Goal: Task Accomplishment & Management: Manage account settings

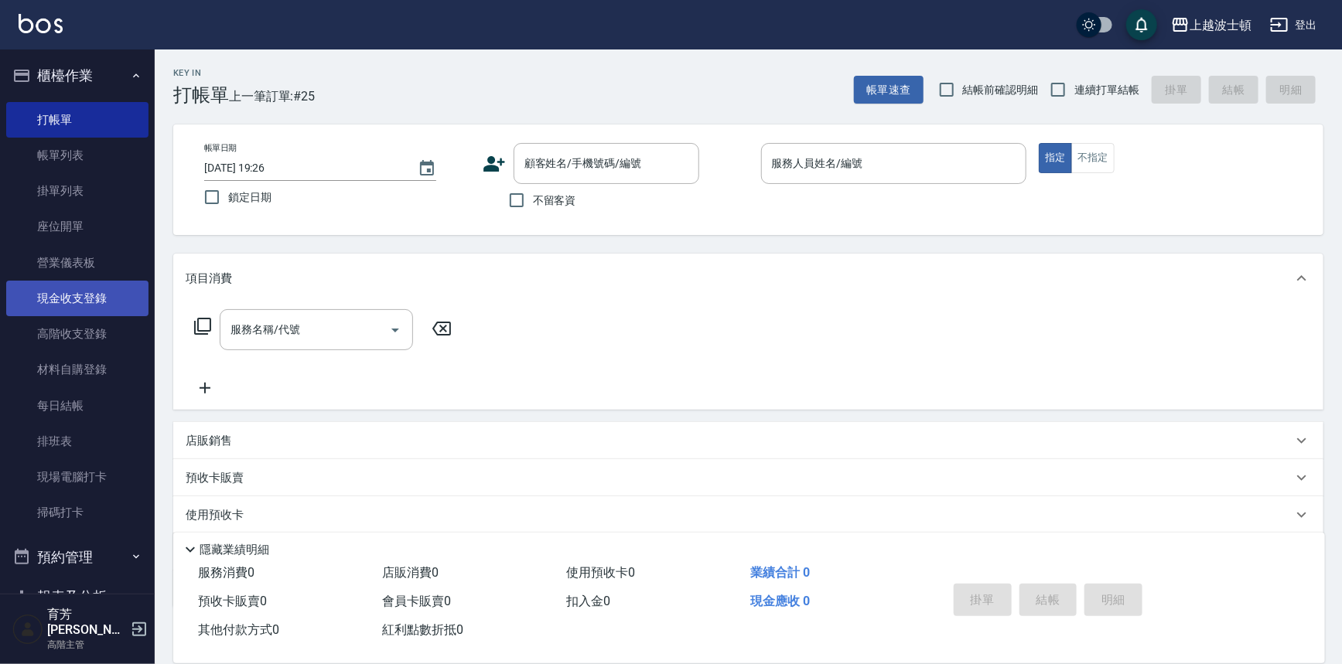
click at [80, 286] on link "現金收支登錄" at bounding box center [77, 299] width 142 height 36
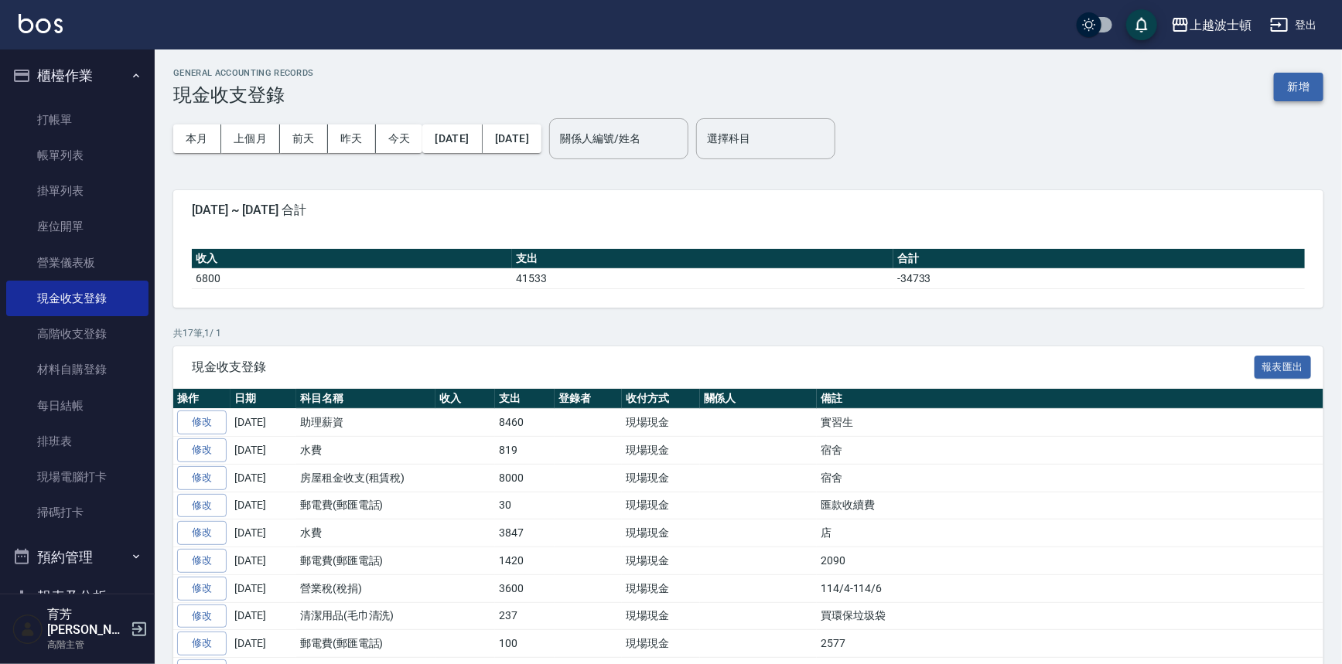
click at [1278, 87] on button "新增" at bounding box center [1297, 87] width 49 height 29
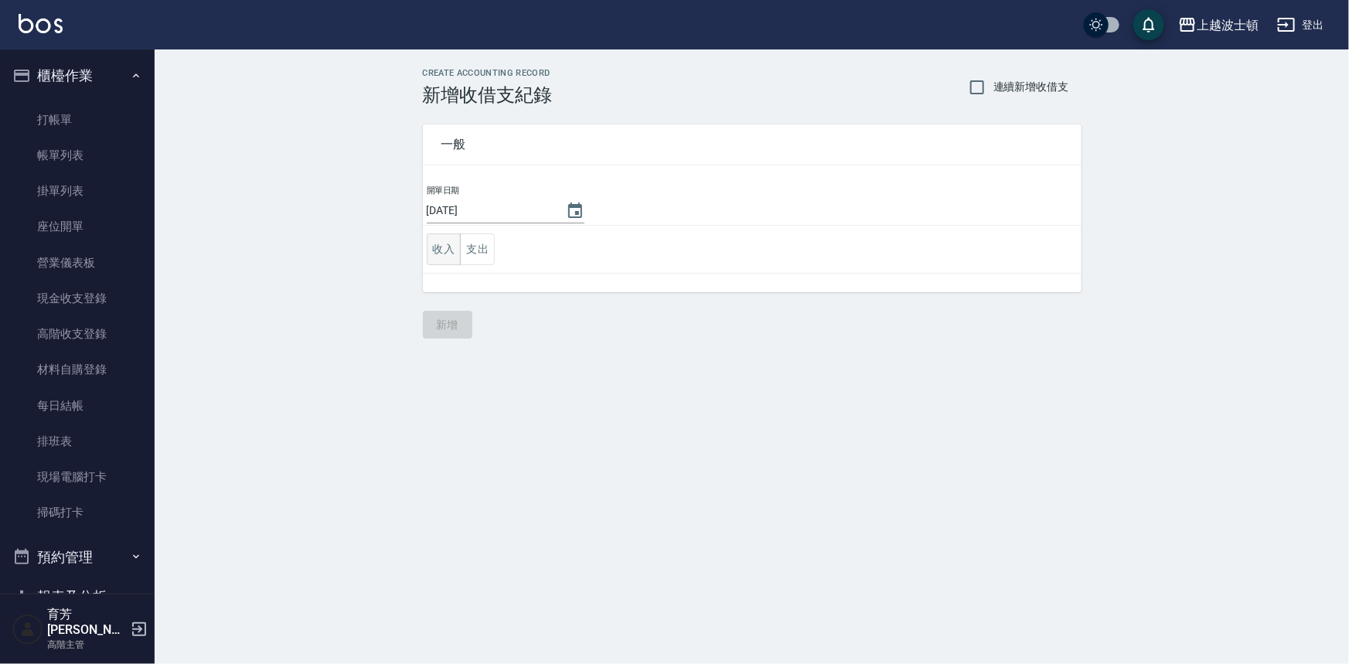
click at [438, 254] on button "收入" at bounding box center [444, 250] width 35 height 32
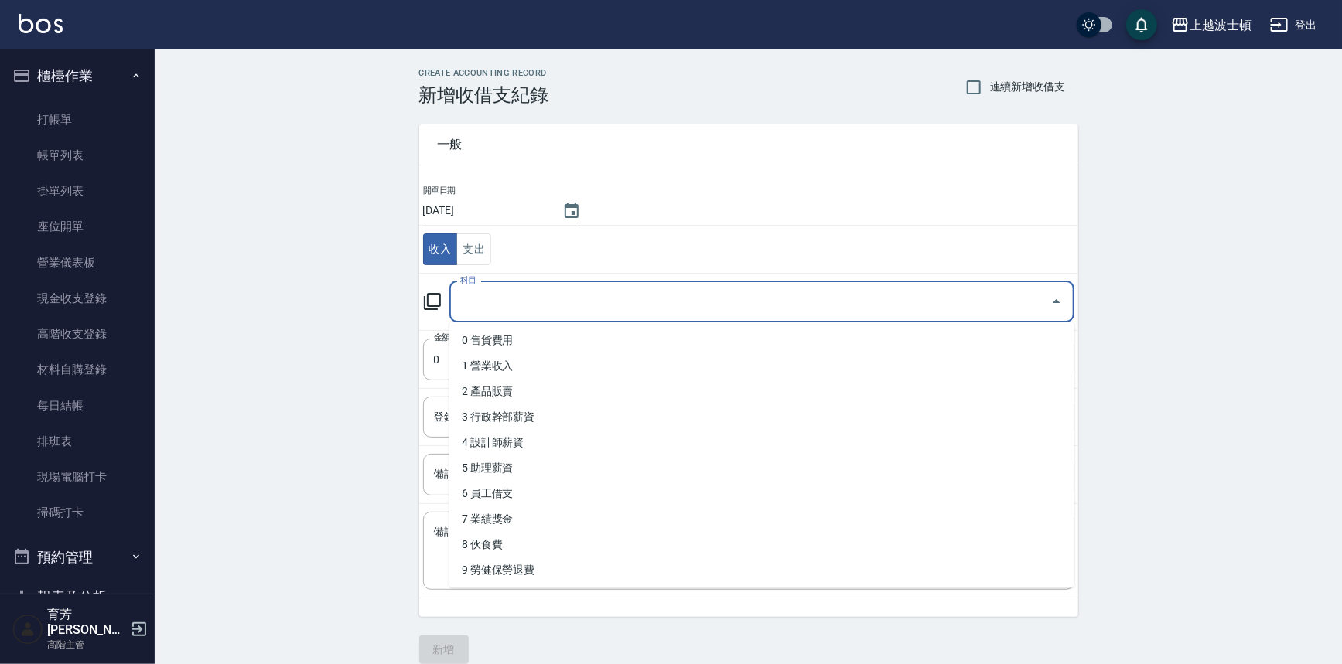
click at [487, 305] on input "科目" at bounding box center [750, 301] width 588 height 27
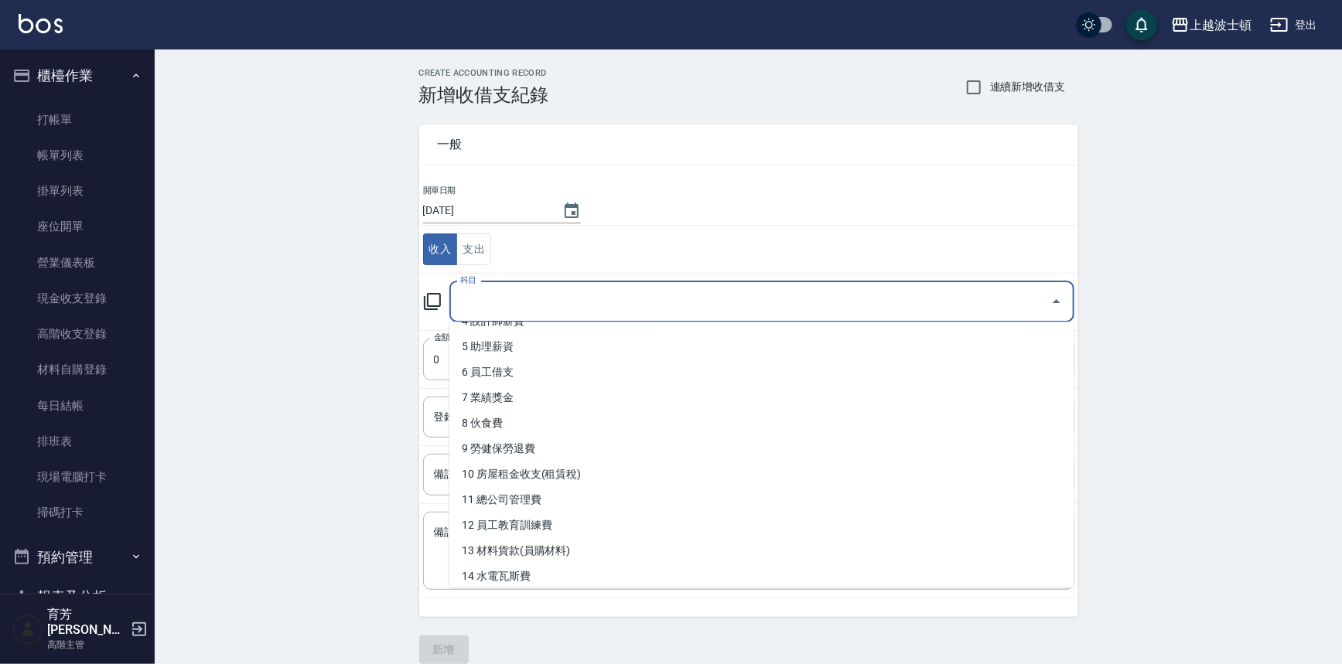
scroll to position [240, 0]
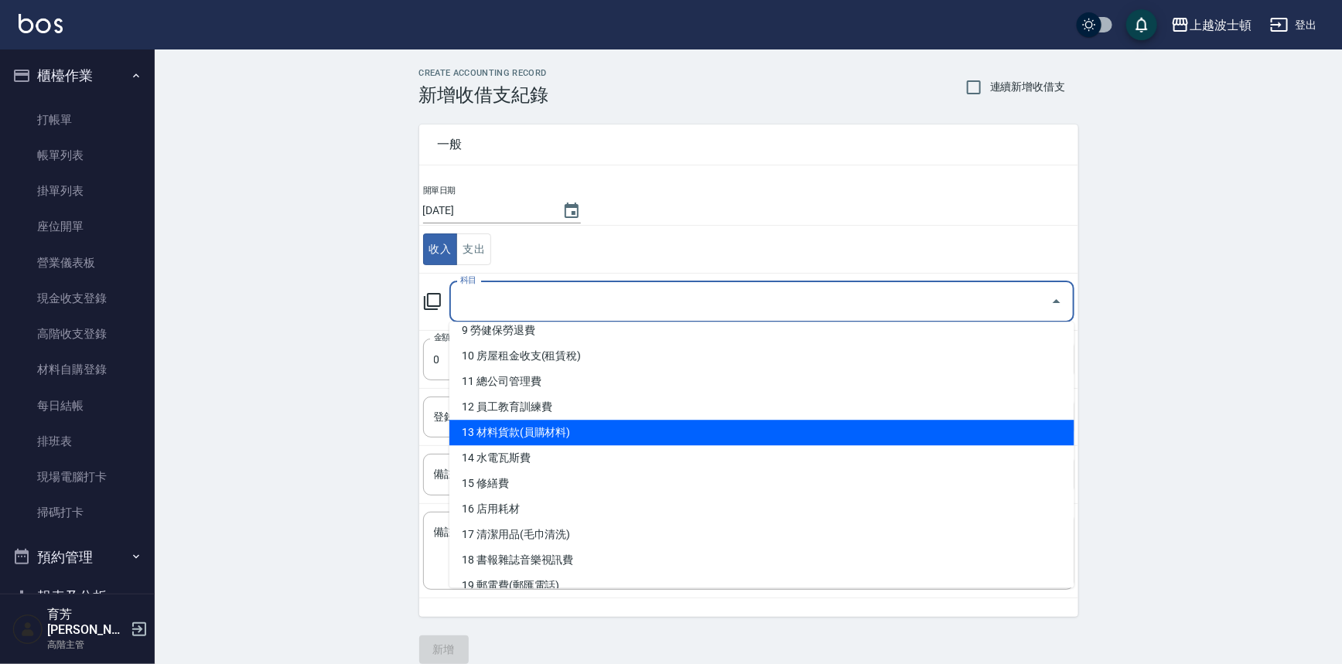
click at [521, 432] on li "13 材料貨款(員購材料)" at bounding box center [761, 433] width 625 height 26
type input "13 材料貨款(員購材料)"
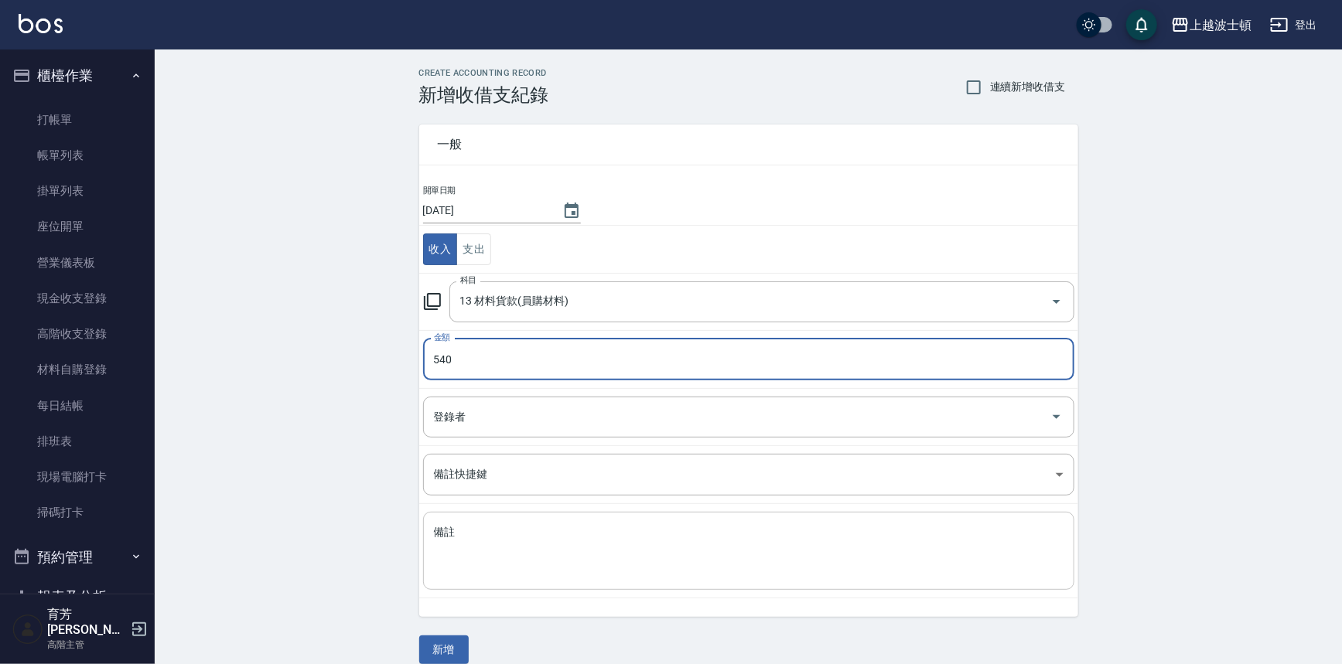
type input "540"
click at [508, 517] on div "x 備註" at bounding box center [748, 551] width 651 height 78
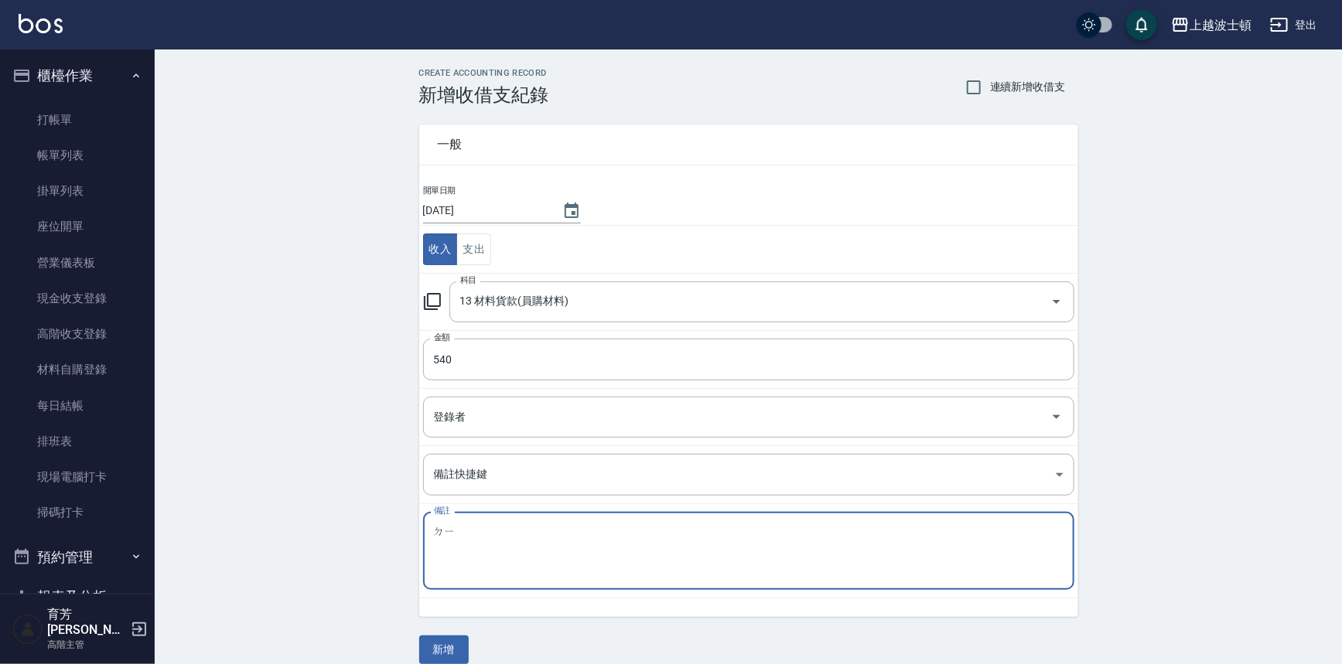
type textarea "ㄉ"
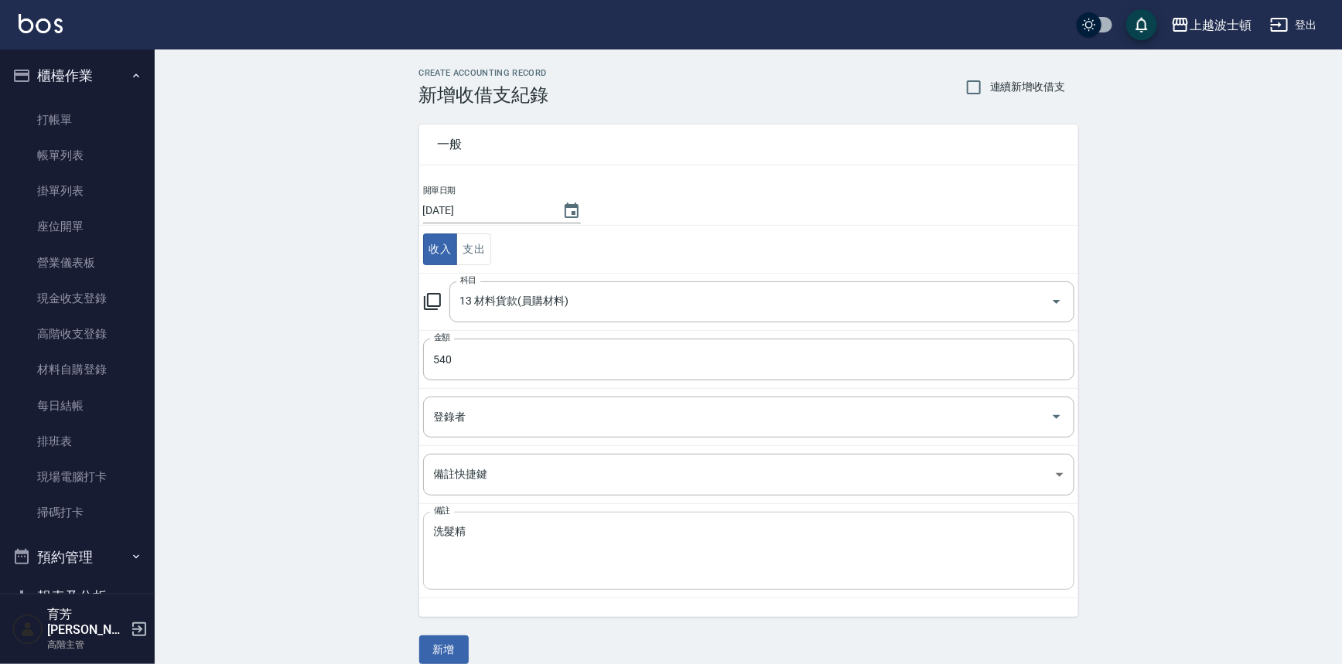
click at [432, 527] on div "洗髮精 x 備註" at bounding box center [748, 551] width 651 height 78
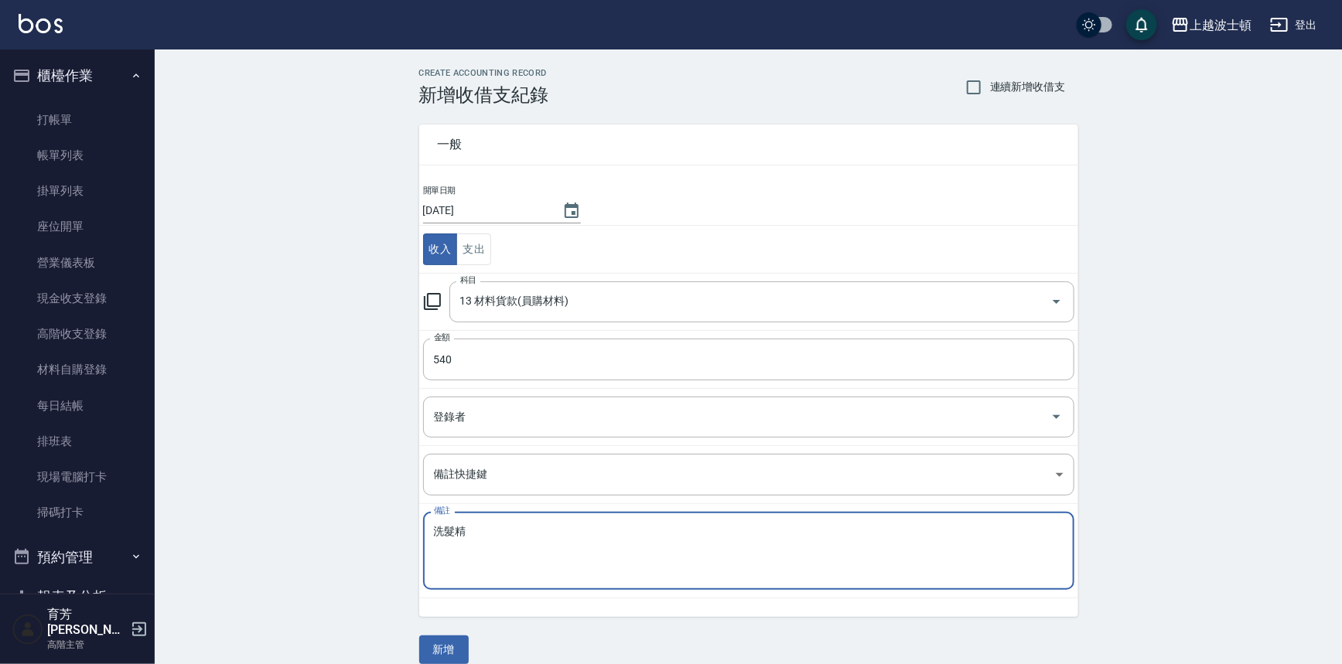
click at [428, 528] on div "洗髮精 x 備註" at bounding box center [748, 551] width 651 height 78
click at [436, 526] on textarea "洗髮精" at bounding box center [748, 551] width 629 height 53
click at [523, 534] on textarea "巧莉領洗髮精" at bounding box center [748, 551] width 629 height 53
type textarea "巧莉領洗髮精"
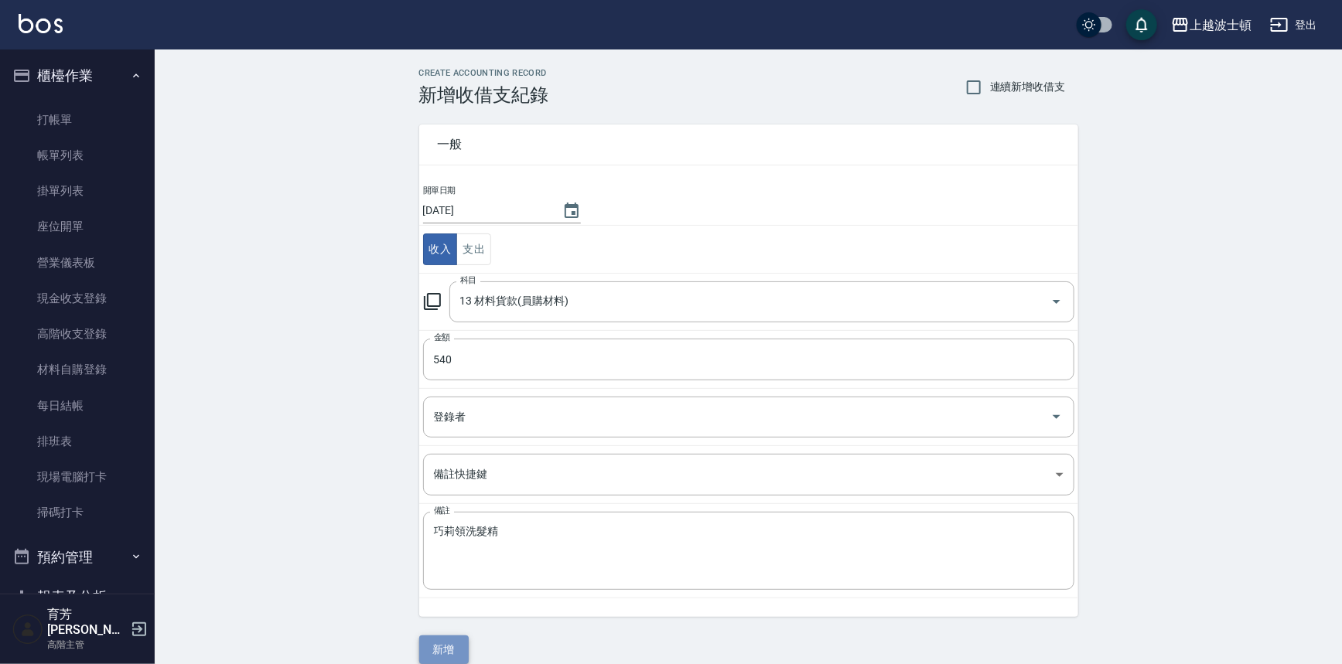
click at [451, 636] on button "新增" at bounding box center [443, 650] width 49 height 29
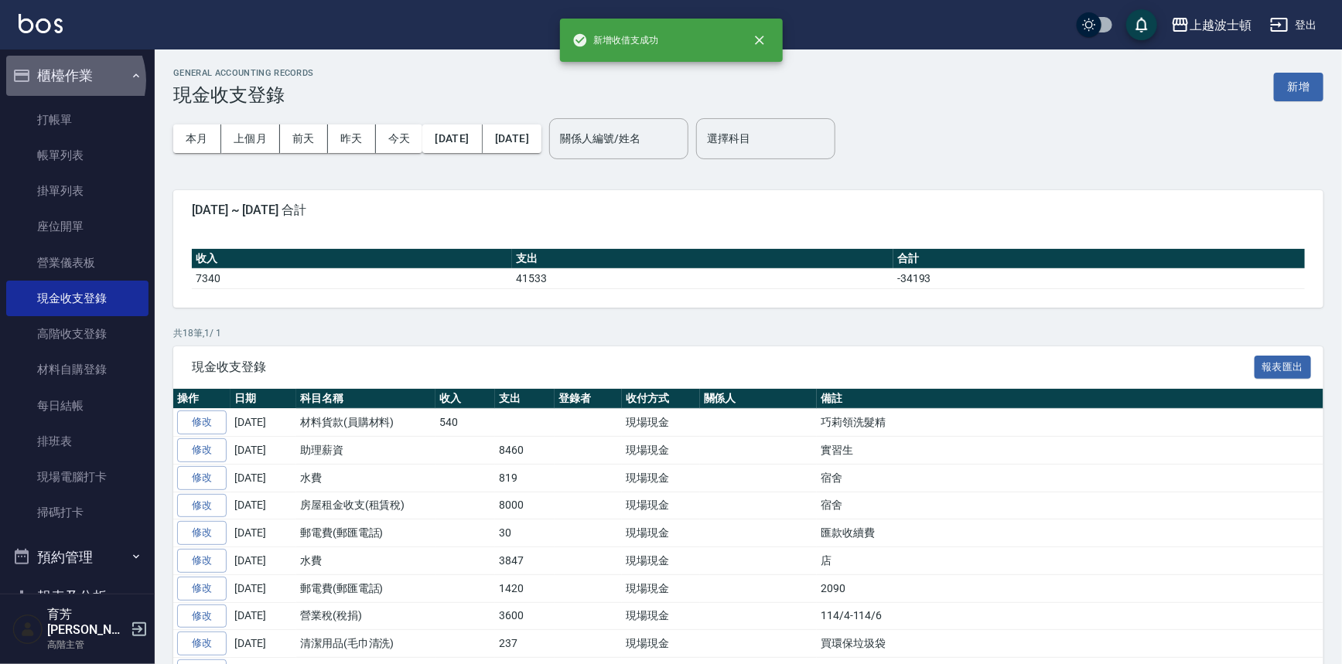
click at [70, 80] on button "櫃檯作業" at bounding box center [77, 76] width 142 height 40
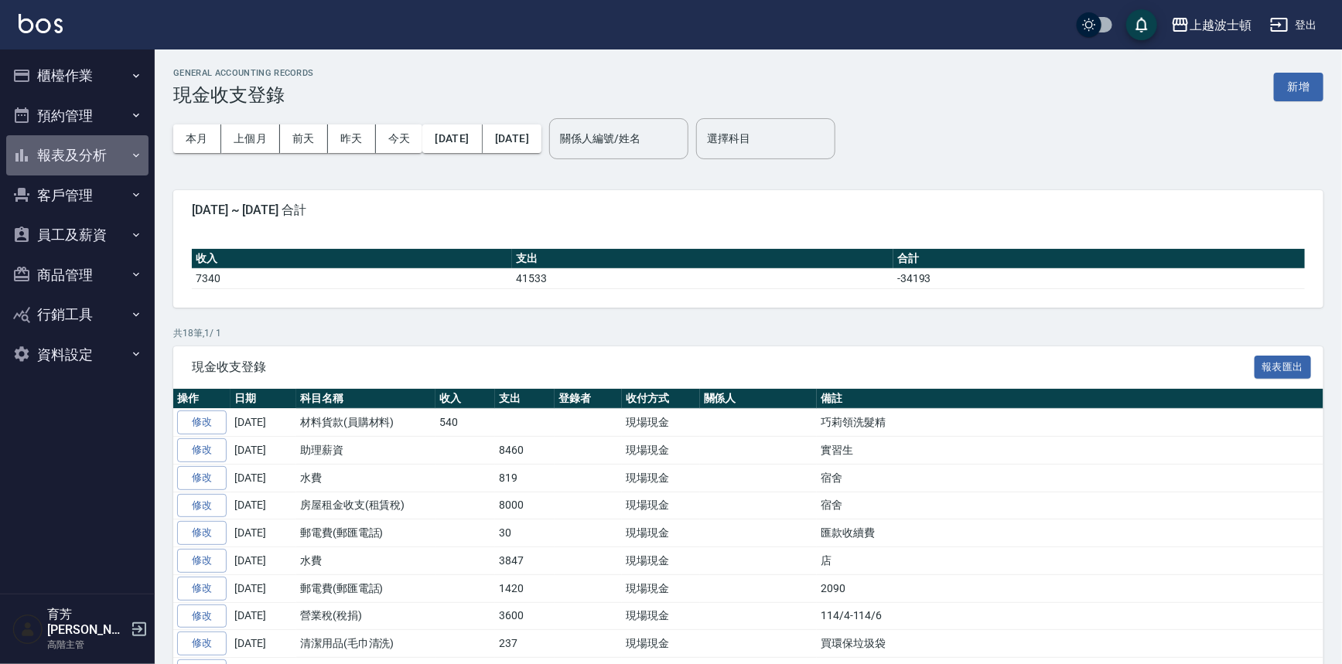
click at [59, 155] on button "報表及分析" at bounding box center [77, 155] width 142 height 40
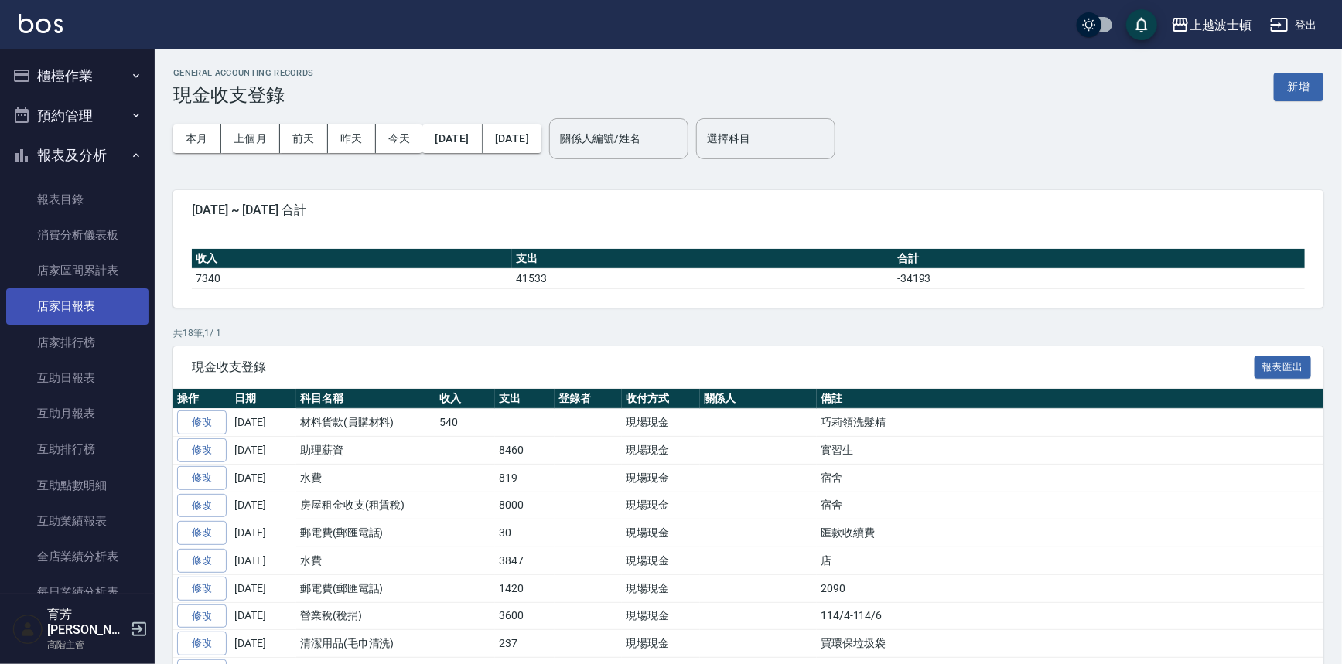
click at [72, 302] on link "店家日報表" at bounding box center [77, 306] width 142 height 36
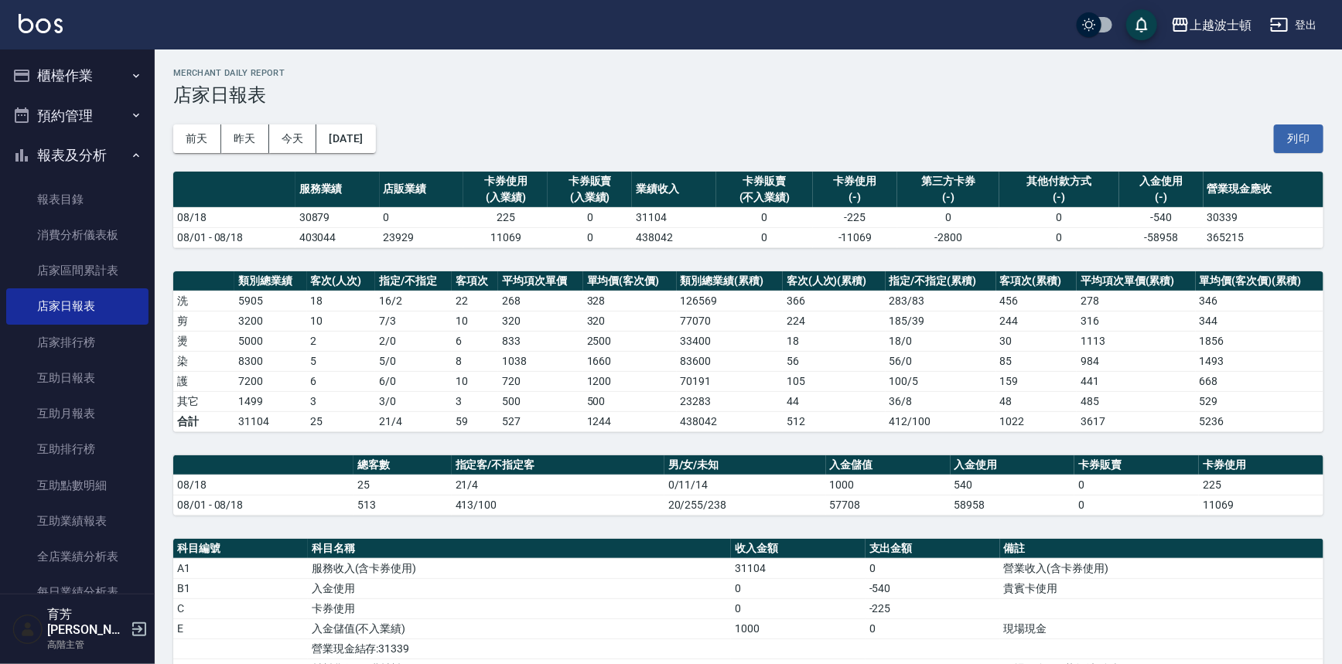
scroll to position [294, 0]
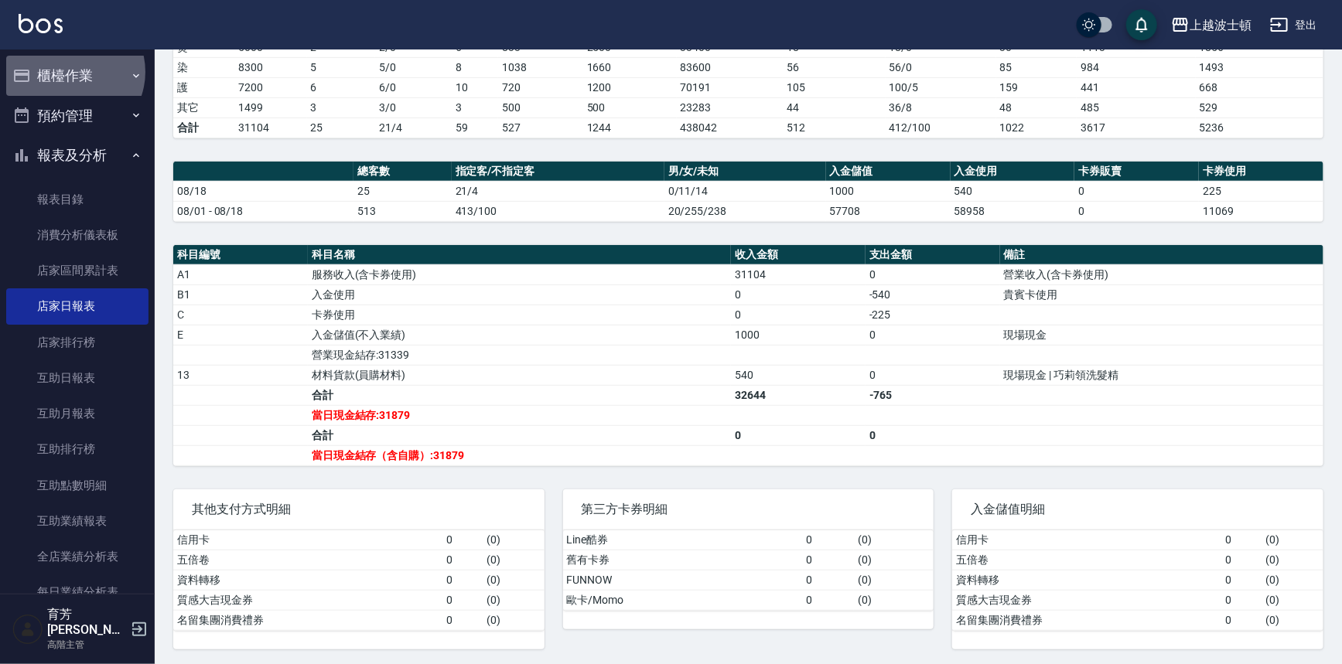
click at [70, 72] on button "櫃檯作業" at bounding box center [77, 76] width 142 height 40
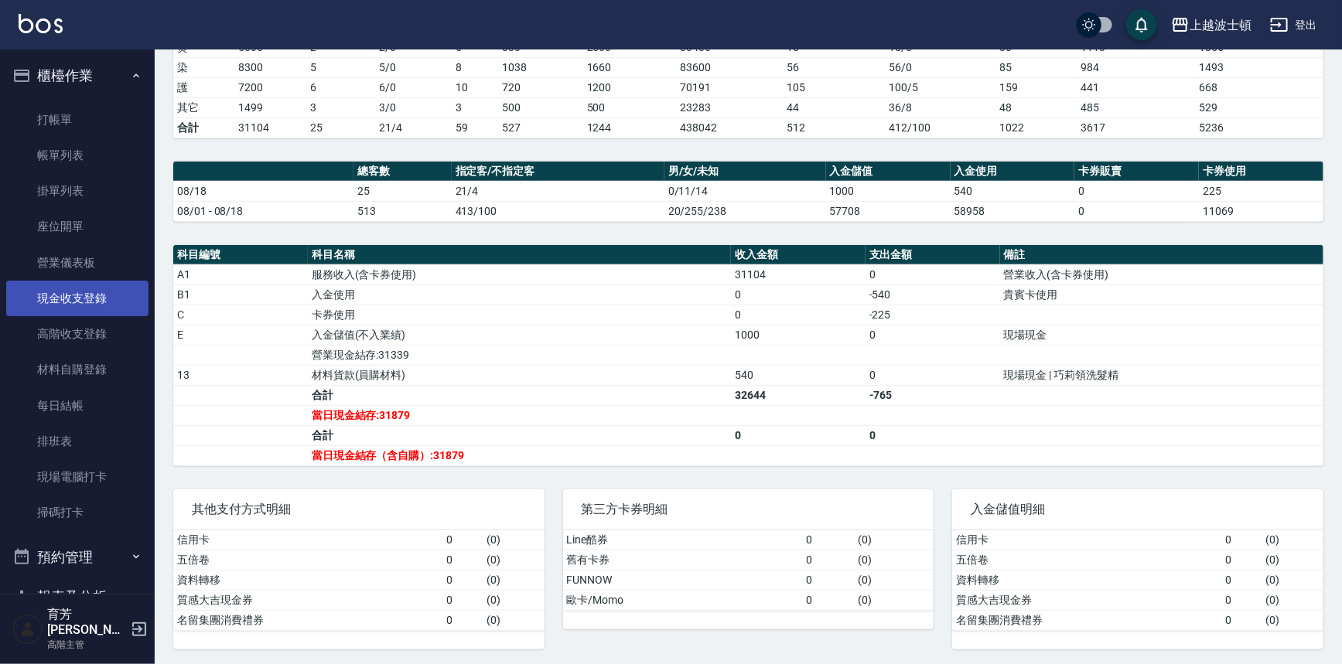
click at [65, 292] on link "現金收支登錄" at bounding box center [77, 299] width 142 height 36
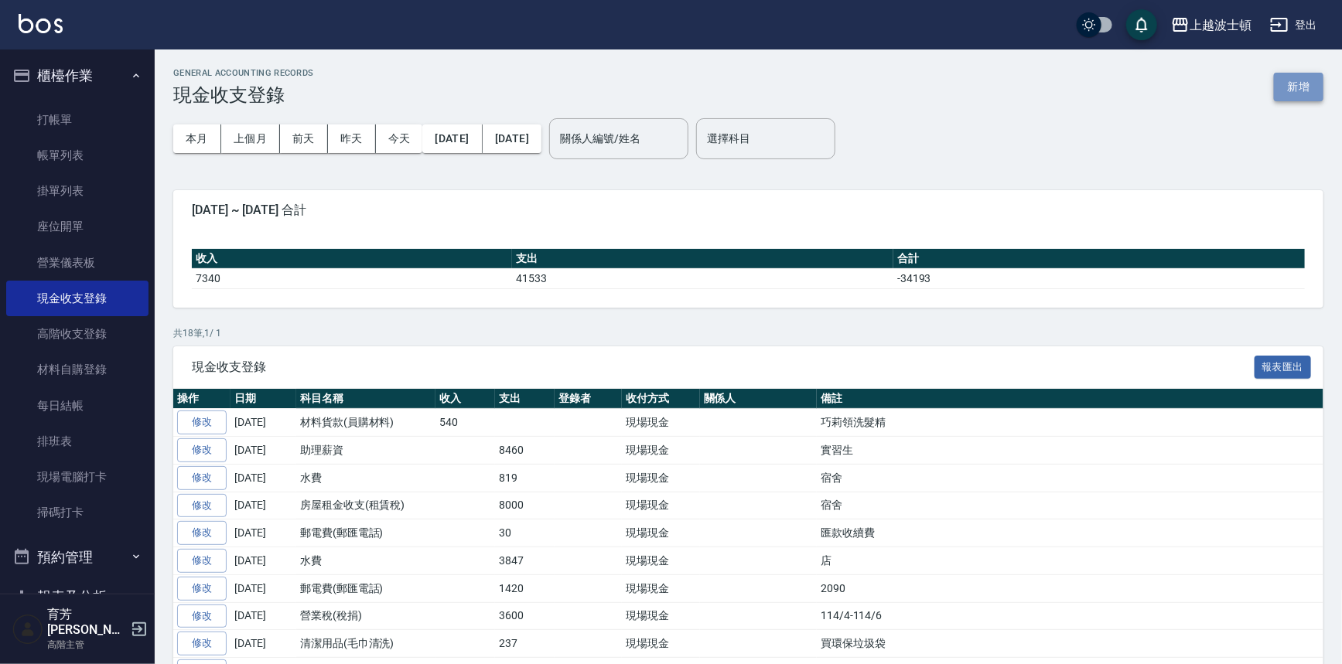
click at [1301, 89] on button "新增" at bounding box center [1297, 87] width 49 height 29
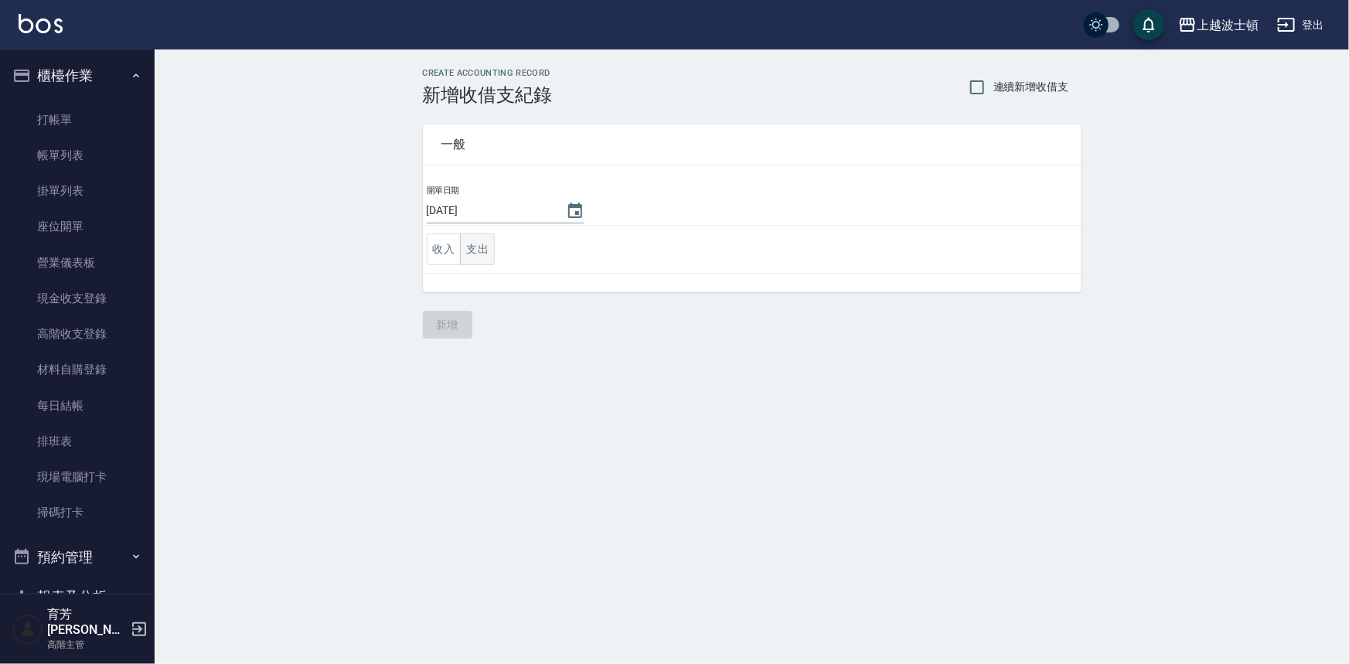
click at [482, 246] on button "支出" at bounding box center [477, 250] width 35 height 32
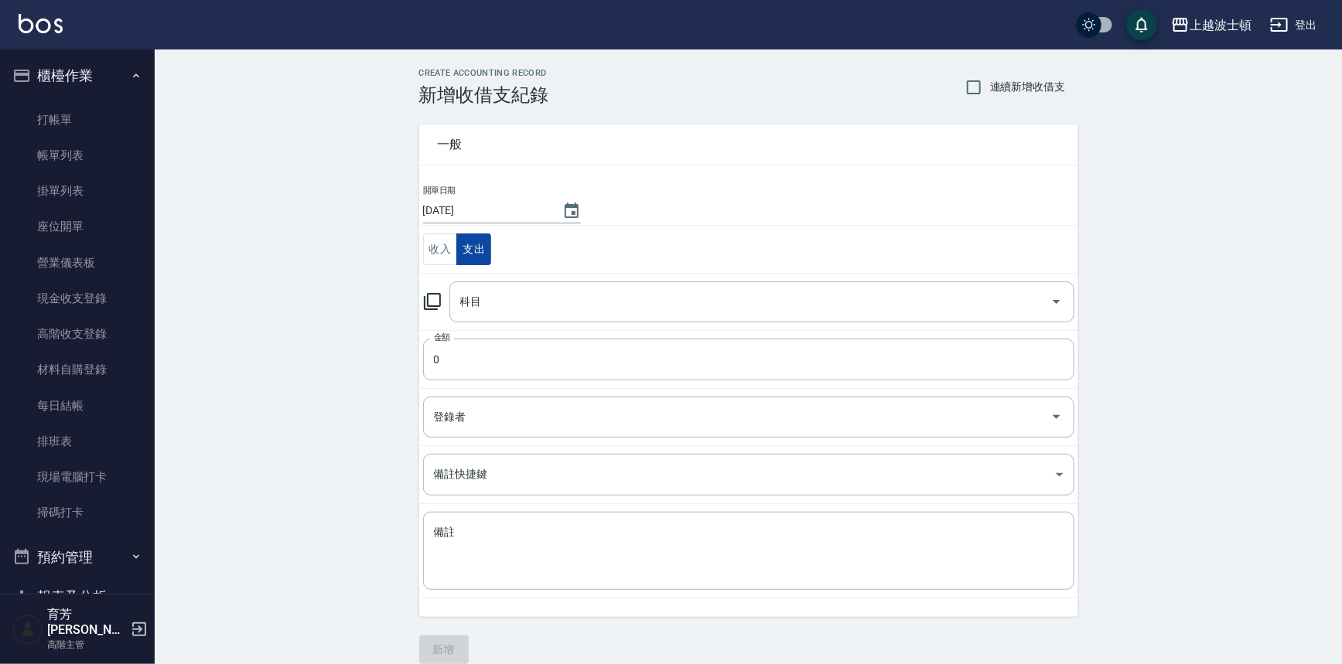
click at [457, 315] on div "科目" at bounding box center [761, 301] width 625 height 41
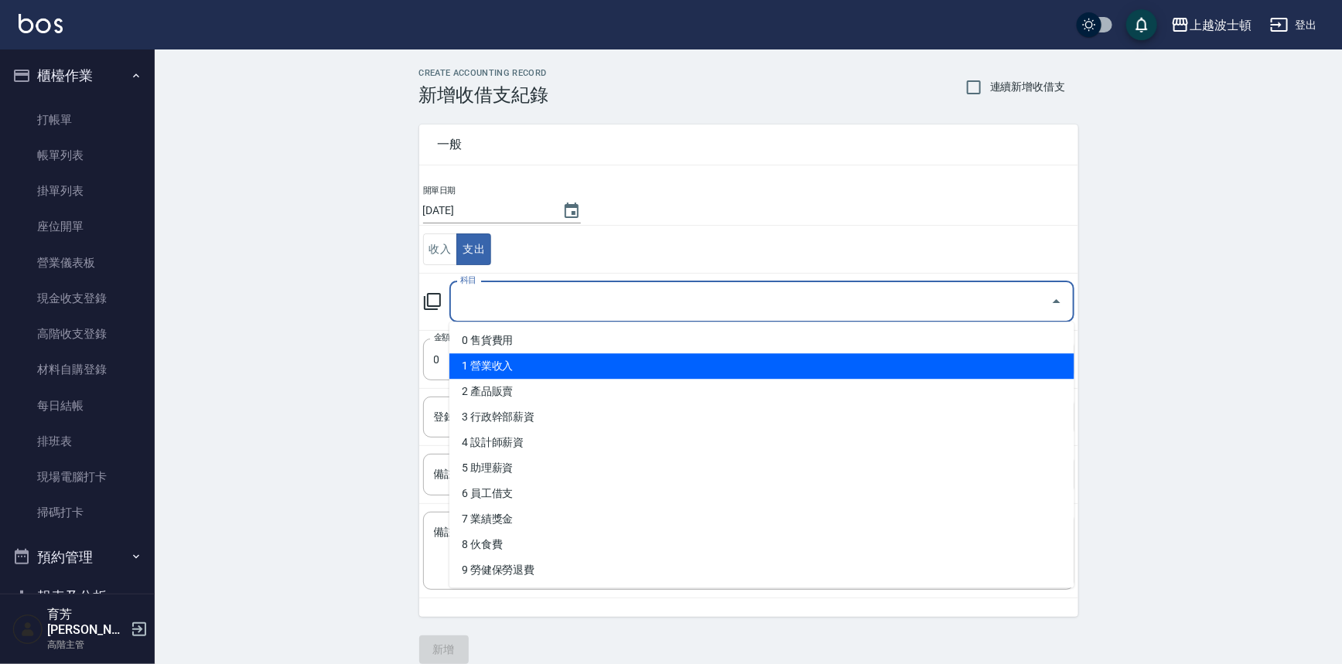
scroll to position [314, 0]
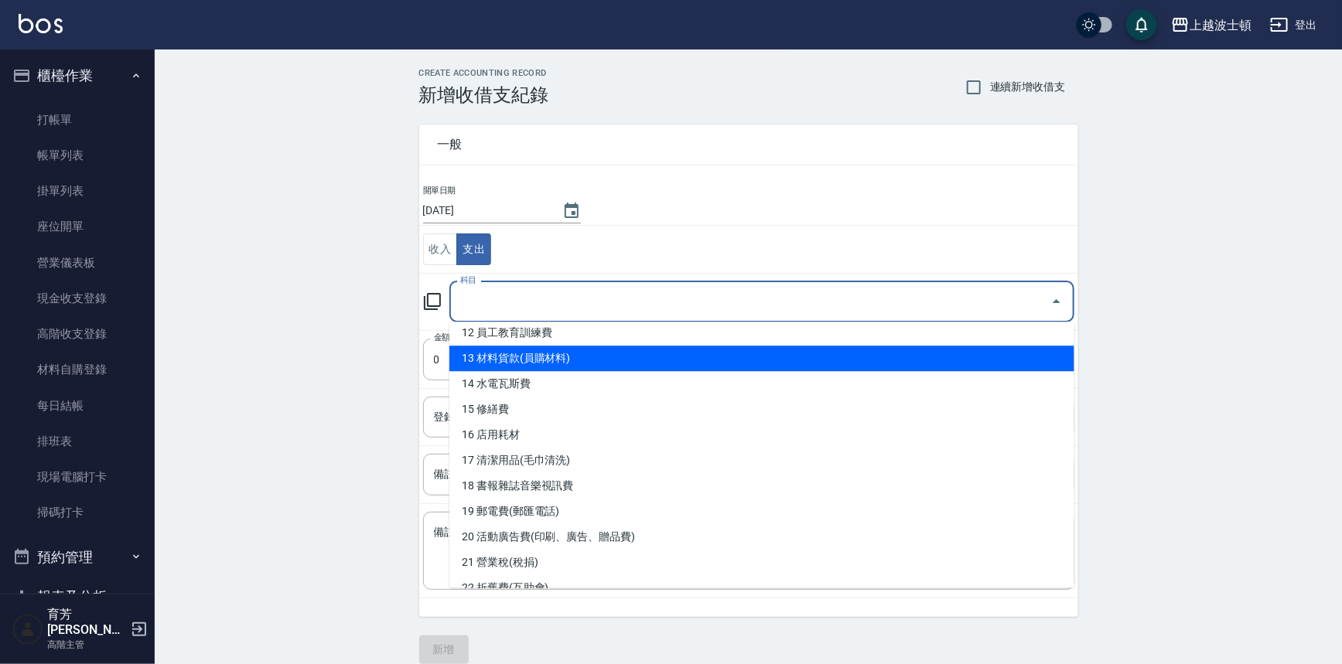
click at [525, 360] on li "13 材料貨款(員購材料)" at bounding box center [761, 359] width 625 height 26
type input "13 材料貨款(員購材料)"
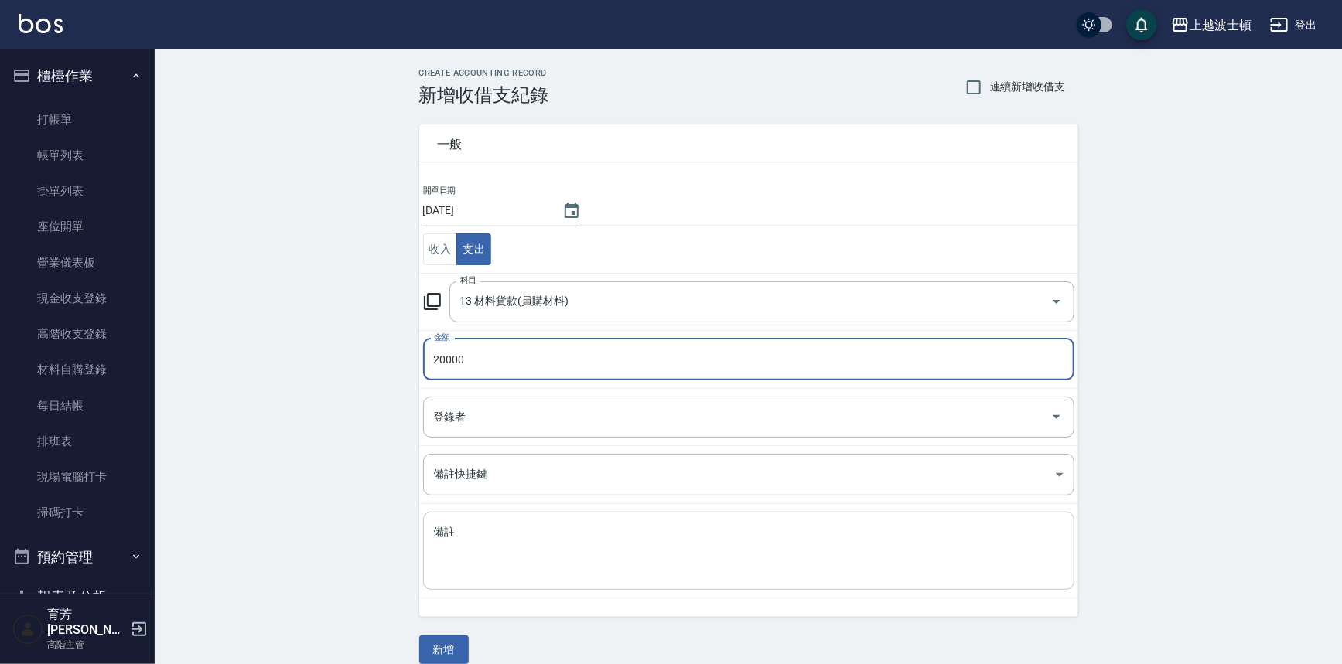
type input "20000"
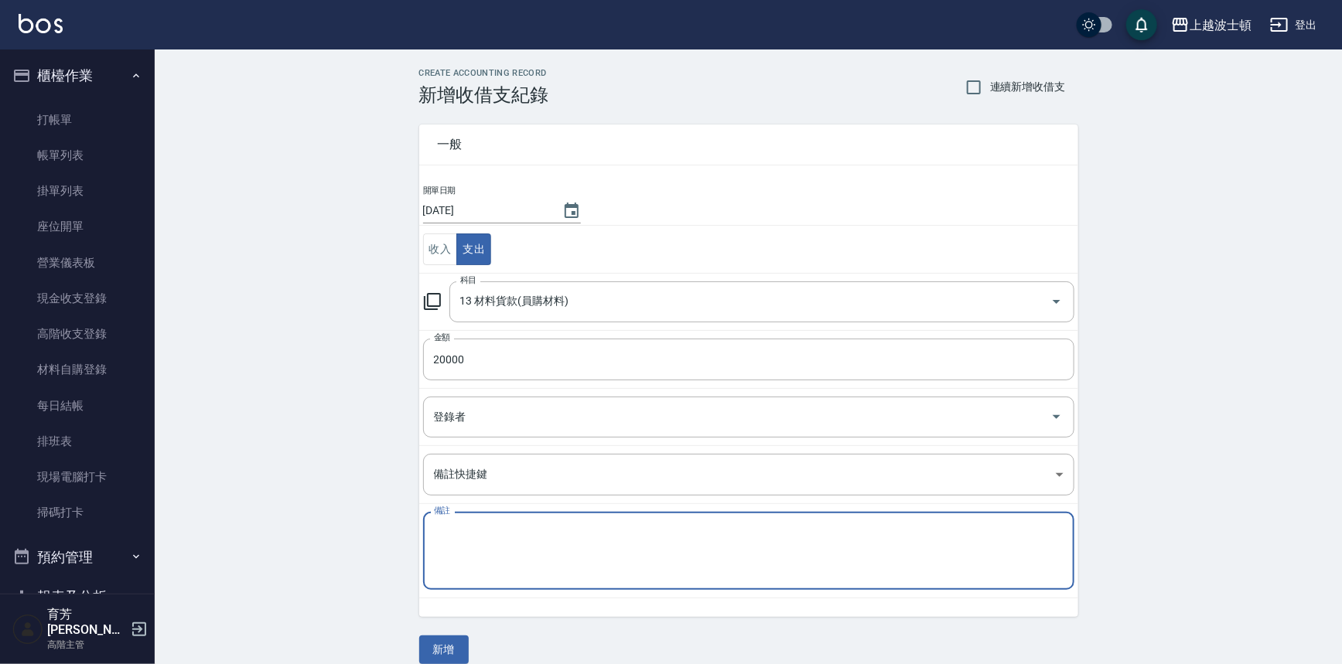
click at [499, 532] on textarea "備註" at bounding box center [748, 551] width 629 height 53
click at [454, 561] on textarea "川越貨款" at bounding box center [748, 551] width 629 height 53
type textarea "川越貨款"
click at [444, 657] on button "新增" at bounding box center [443, 650] width 49 height 29
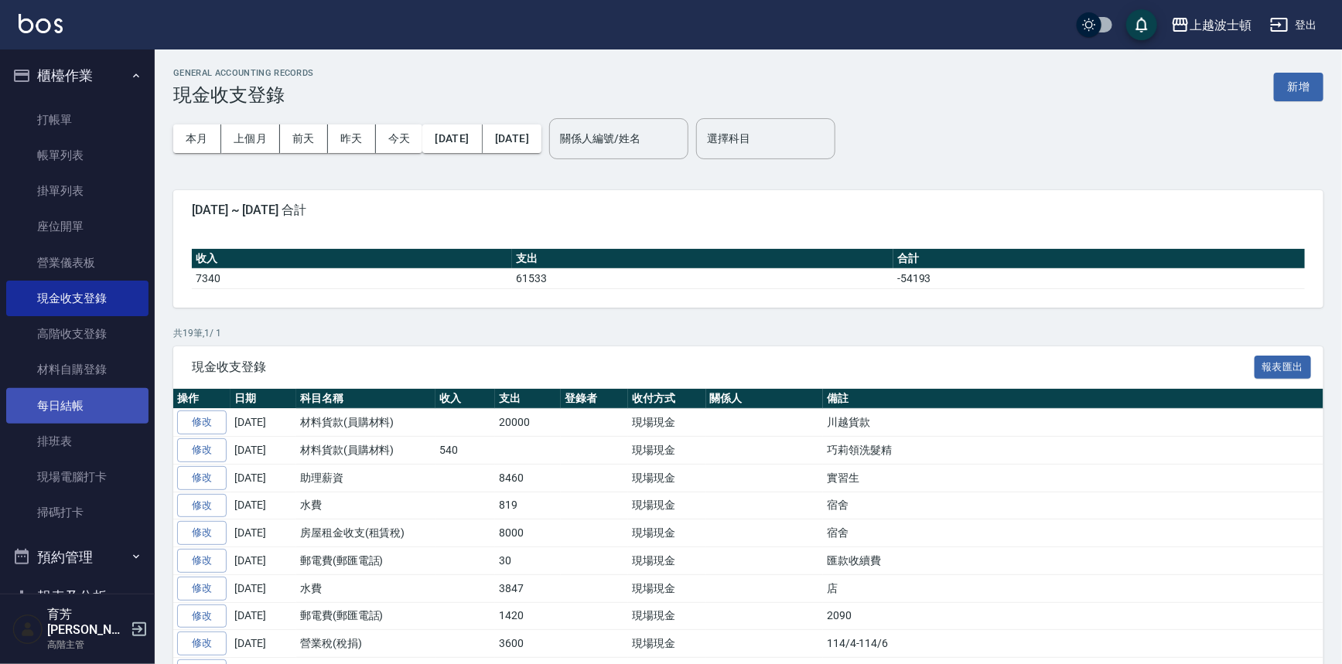
click at [77, 400] on link "每日結帳" at bounding box center [77, 406] width 142 height 36
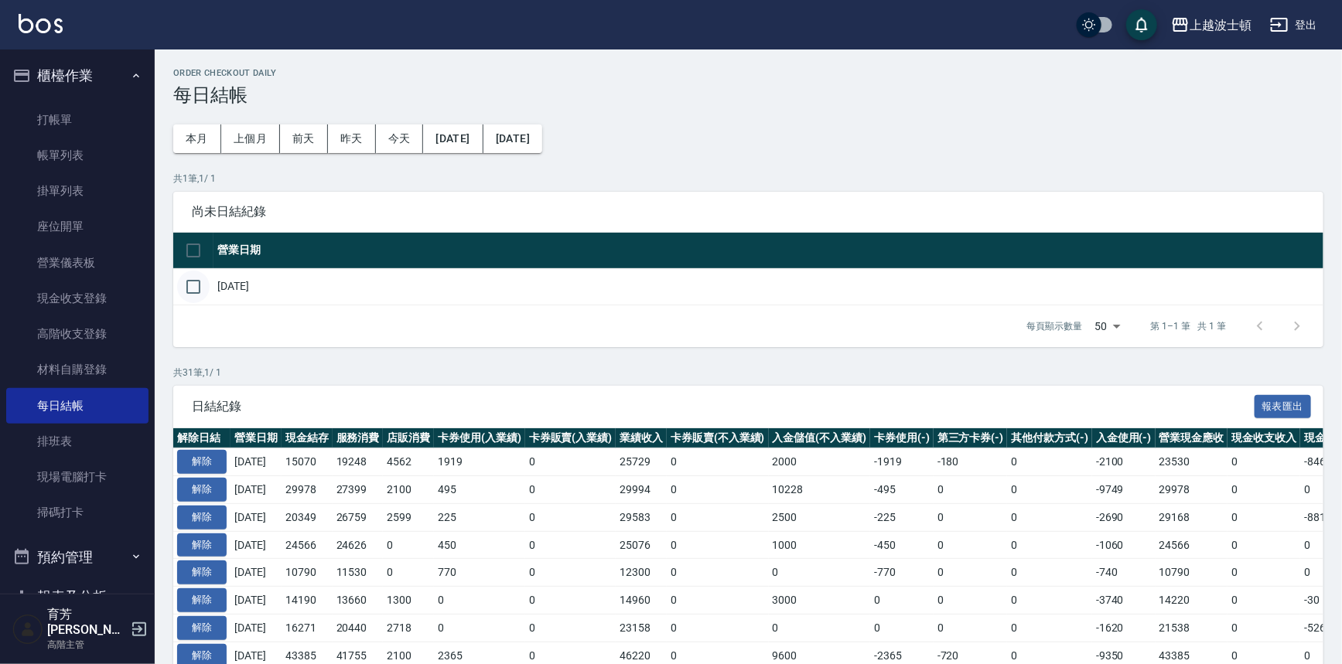
click at [196, 290] on input "checkbox" at bounding box center [193, 287] width 32 height 32
checkbox input "true"
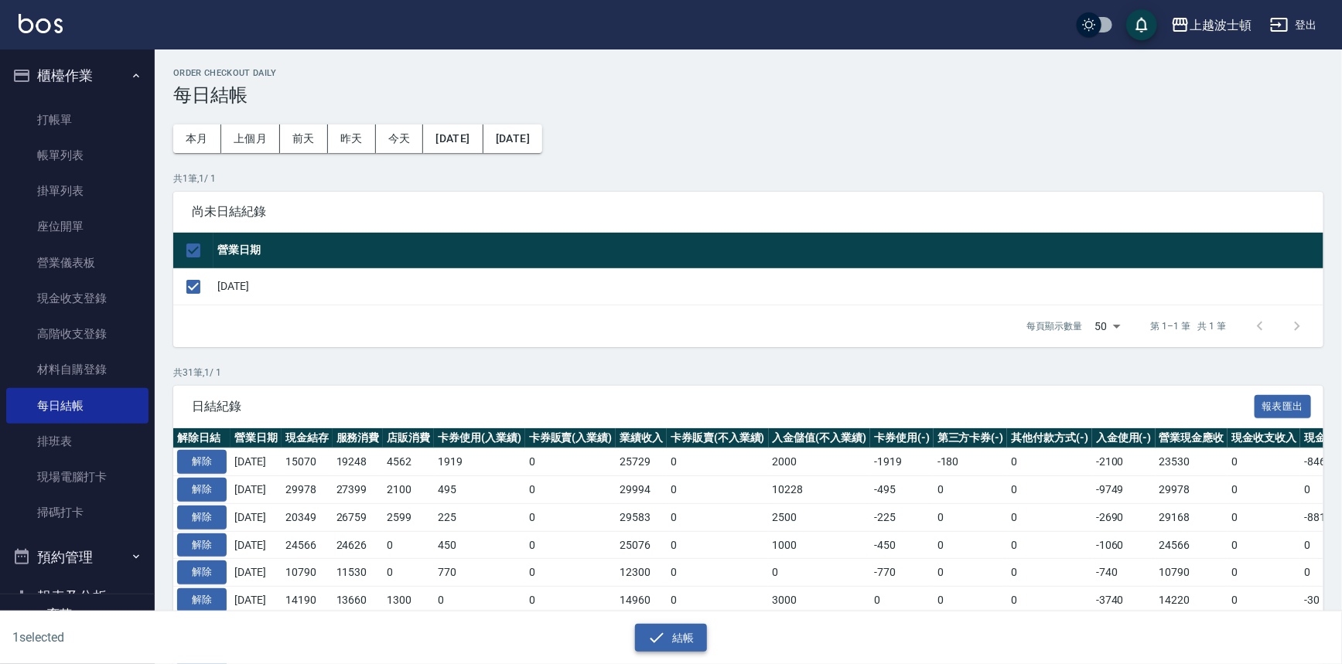
click at [680, 634] on button "結帳" at bounding box center [671, 638] width 72 height 29
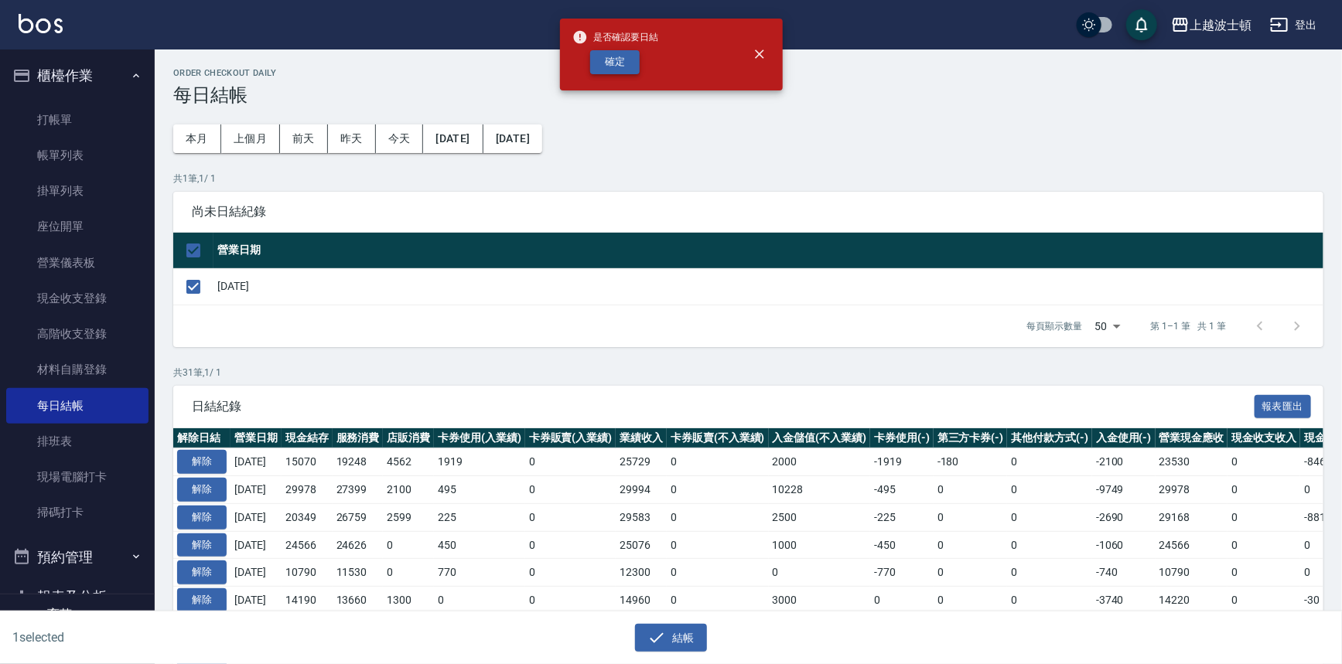
click at [619, 66] on button "確定" at bounding box center [614, 62] width 49 height 24
checkbox input "false"
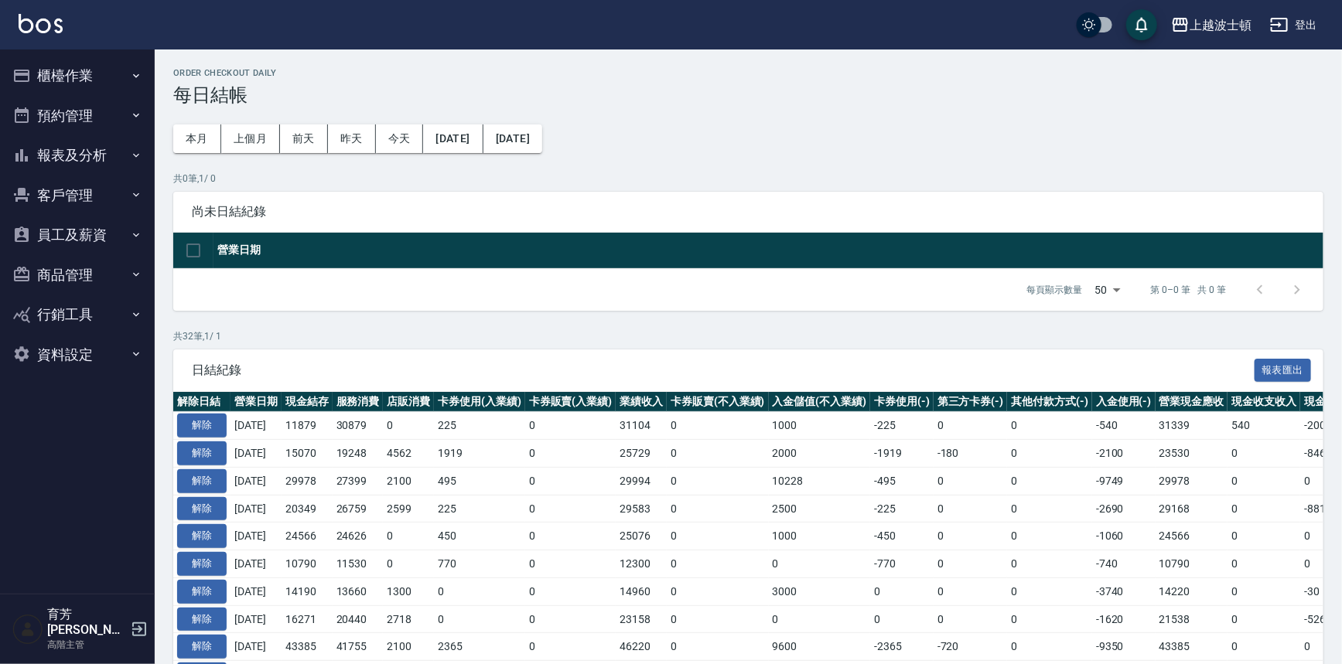
click at [89, 156] on button "報表及分析" at bounding box center [77, 155] width 142 height 40
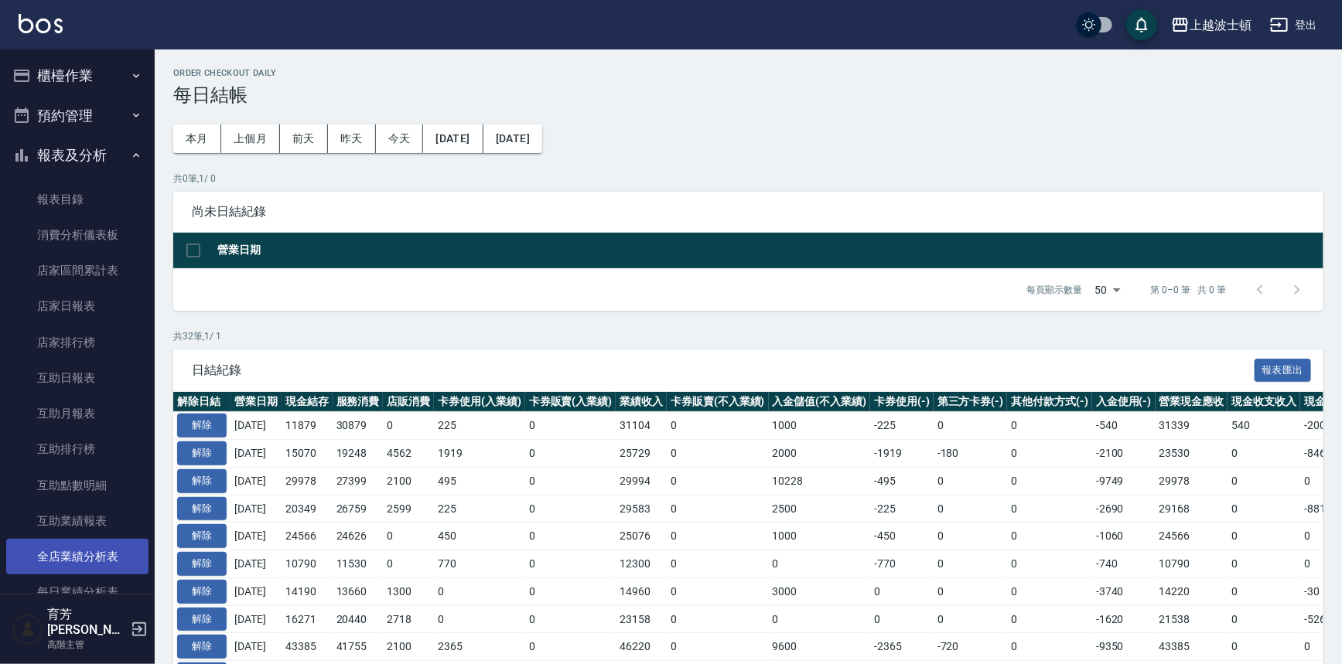
click at [77, 542] on link "全店業績分析表" at bounding box center [77, 557] width 142 height 36
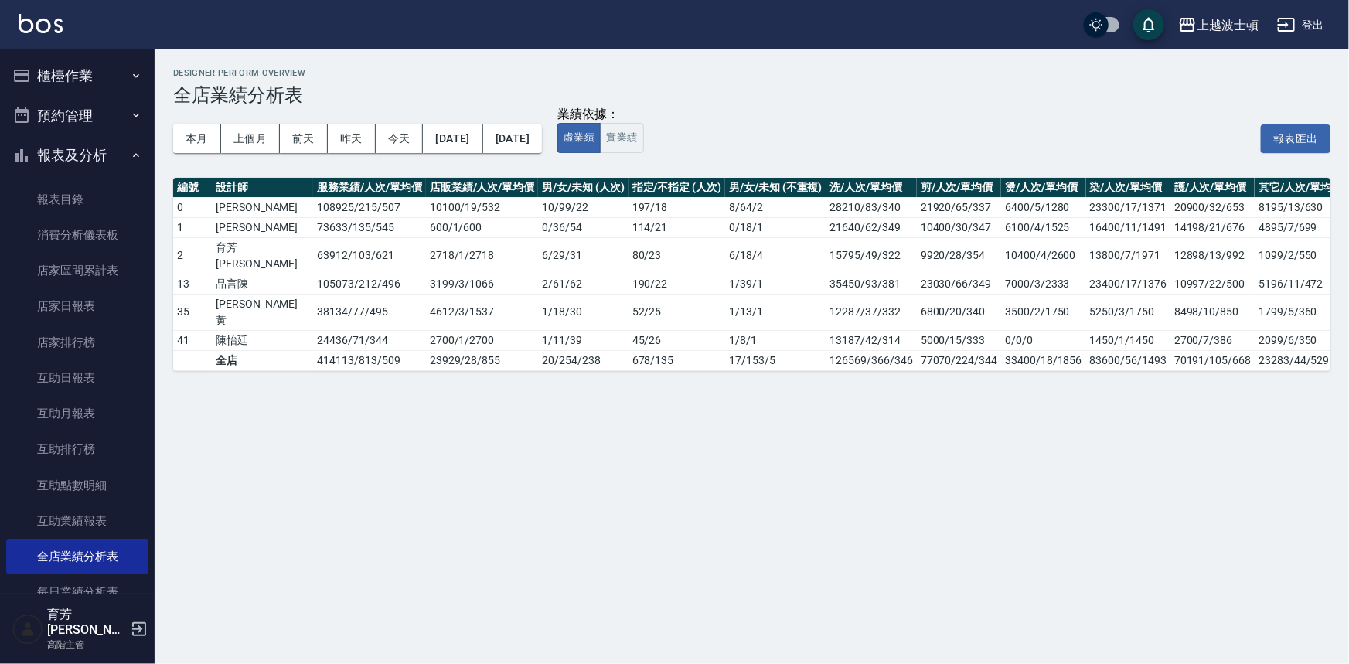
click at [93, 147] on button "報表及分析" at bounding box center [77, 155] width 142 height 40
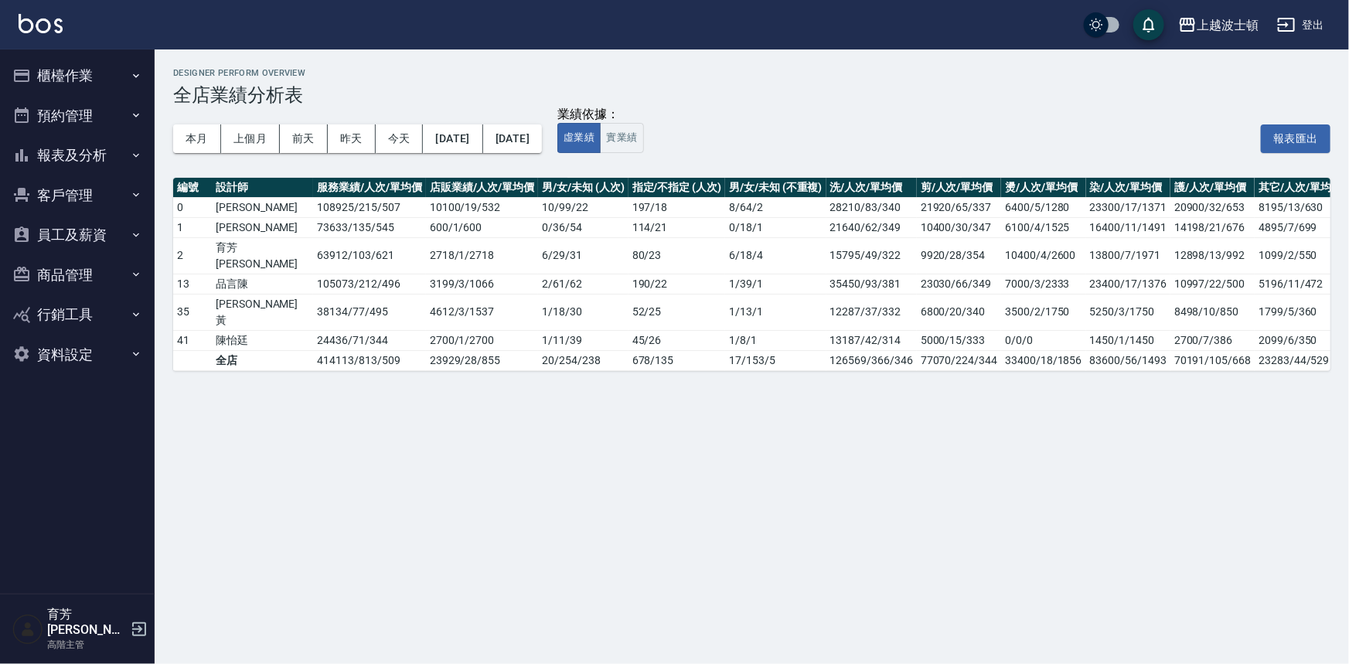
click at [98, 155] on button "報表及分析" at bounding box center [77, 155] width 142 height 40
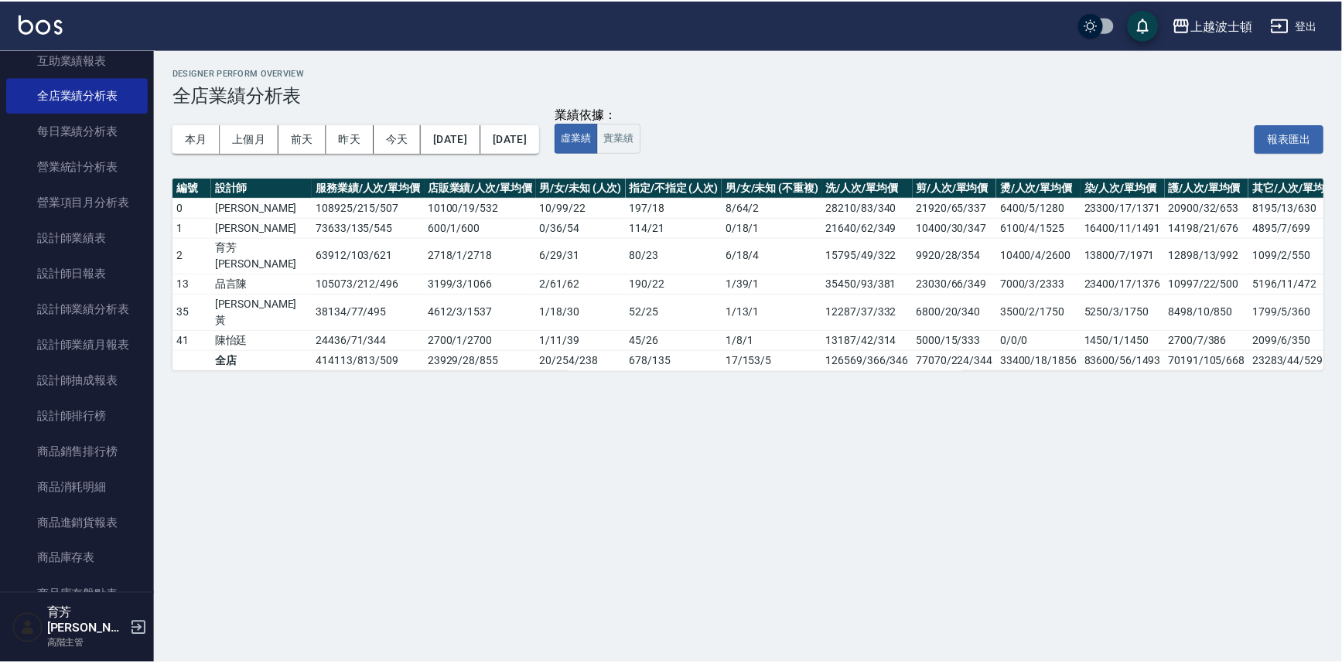
scroll to position [469, 0]
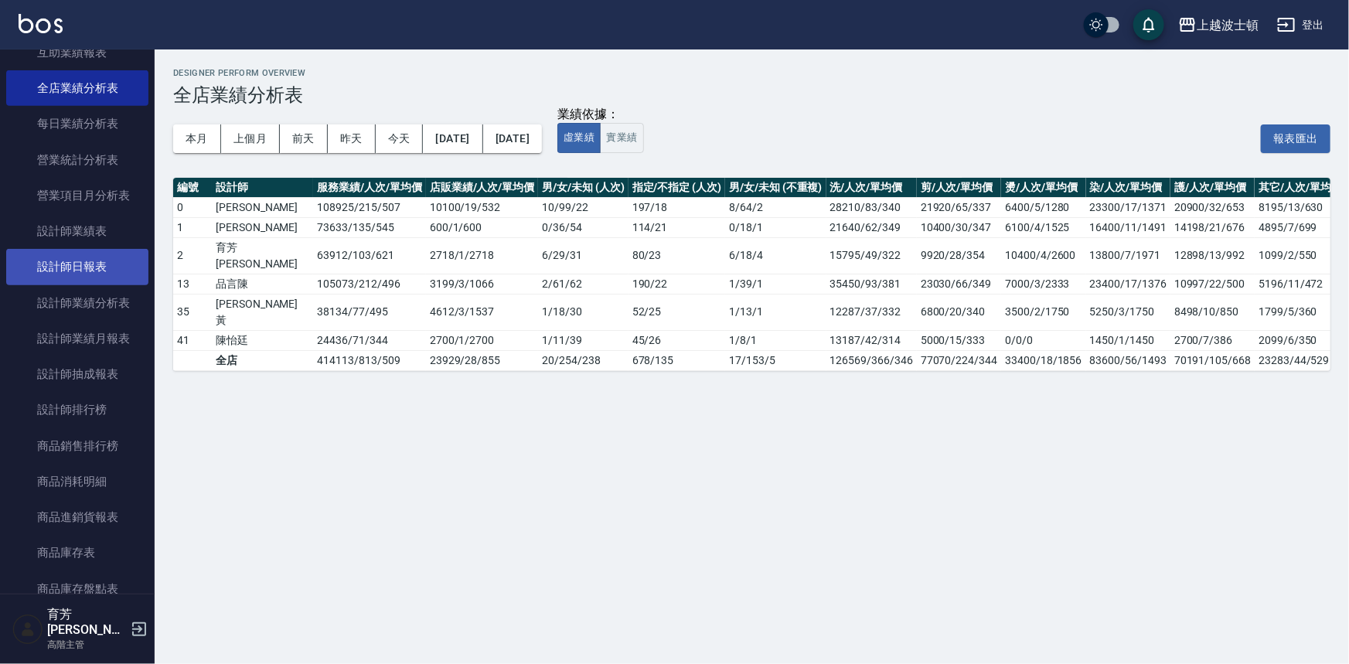
click at [101, 264] on link "設計師日報表" at bounding box center [77, 267] width 142 height 36
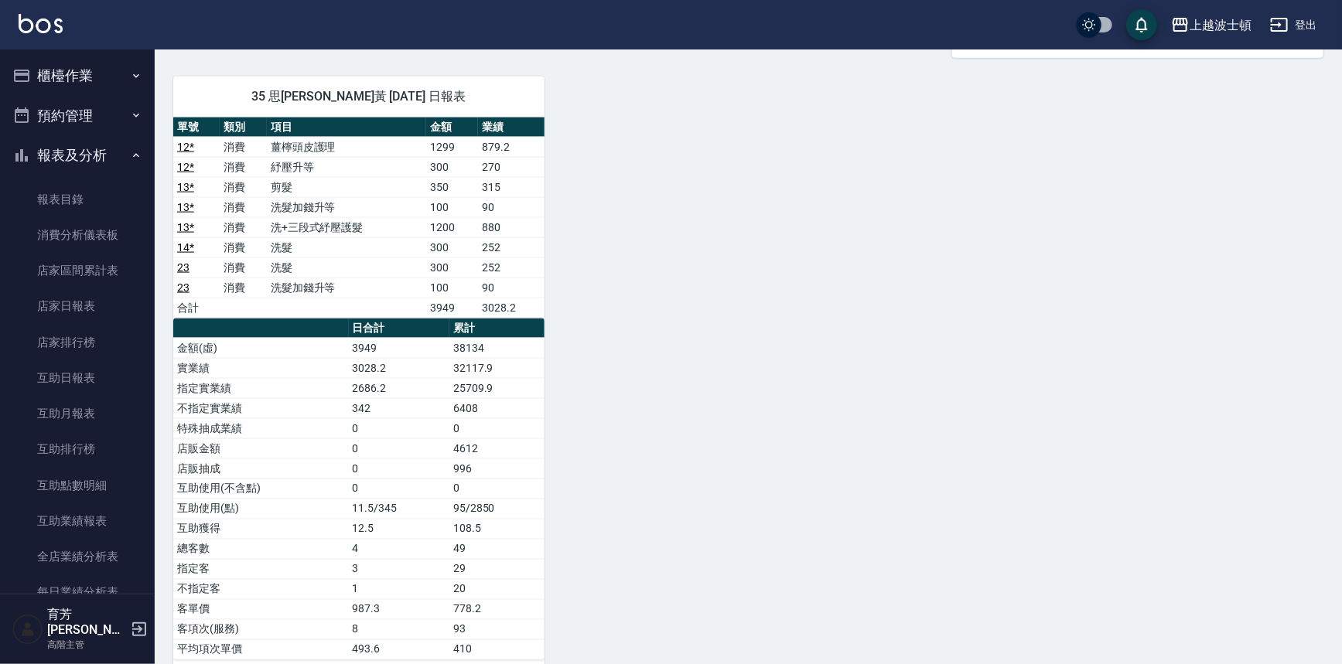
drag, startPoint x: 82, startPoint y: 151, endPoint x: 68, endPoint y: 107, distance: 45.5
click at [81, 152] on button "報表及分析" at bounding box center [77, 155] width 142 height 40
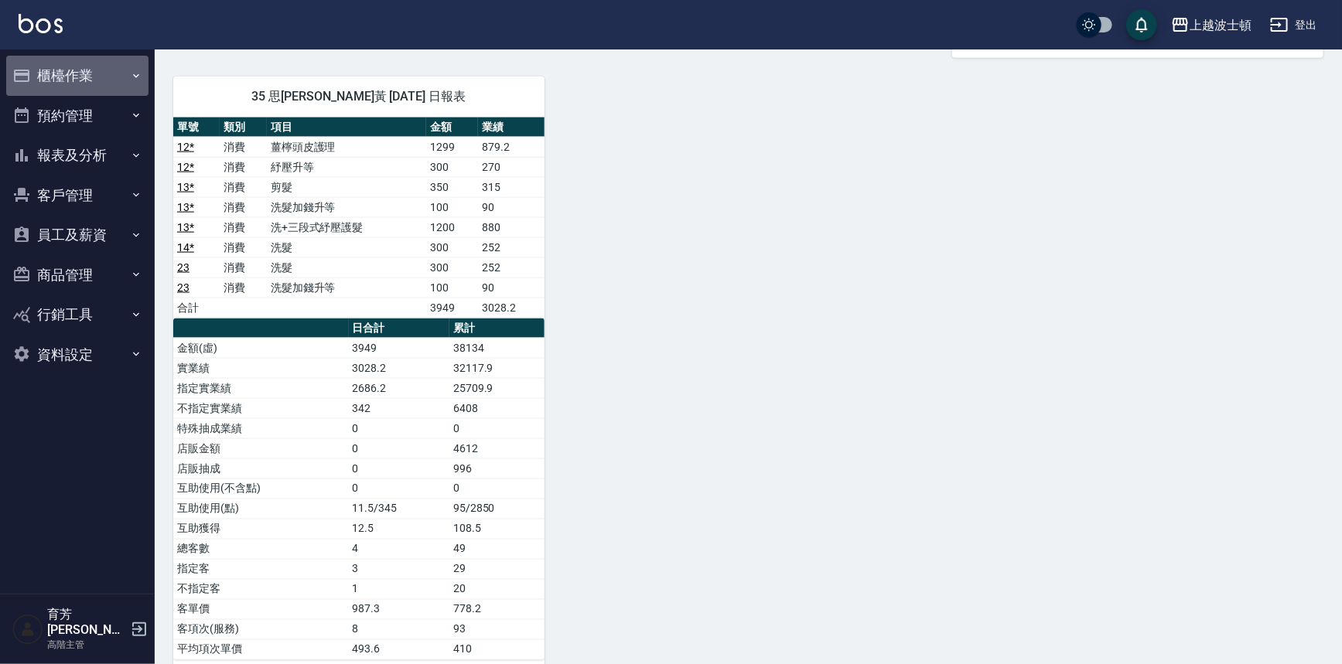
click at [63, 69] on button "櫃檯作業" at bounding box center [77, 76] width 142 height 40
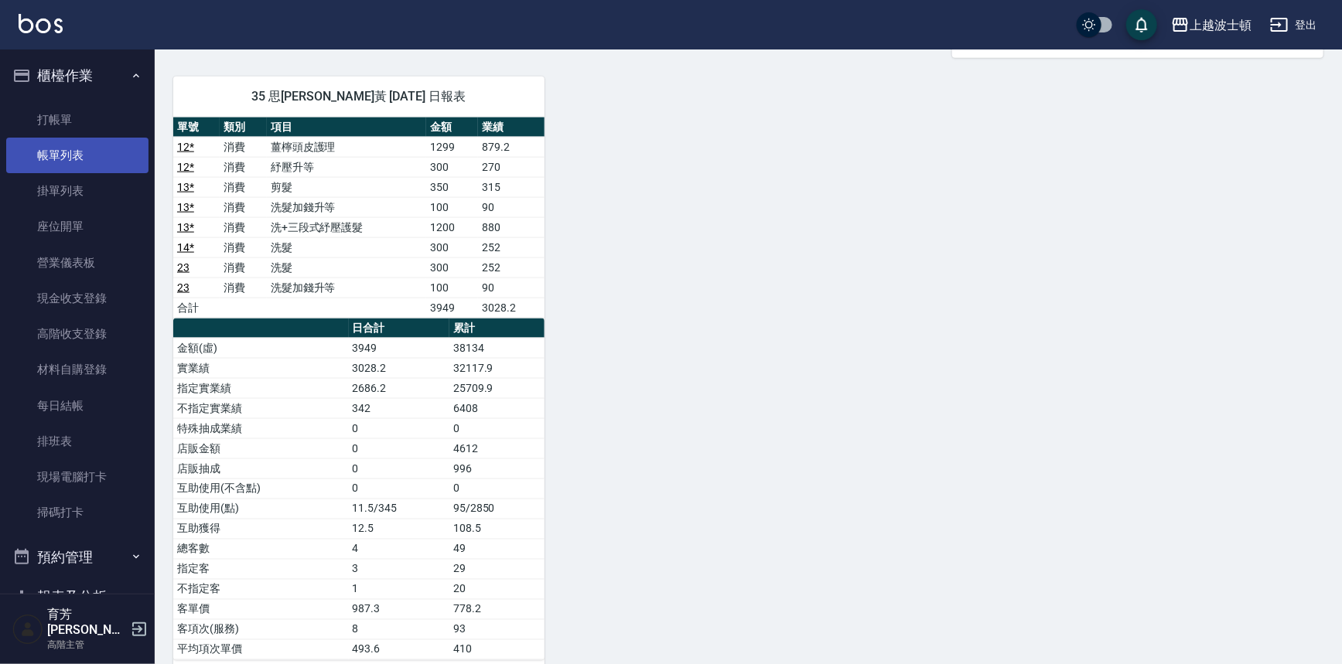
click at [49, 163] on link "帳單列表" at bounding box center [77, 156] width 142 height 36
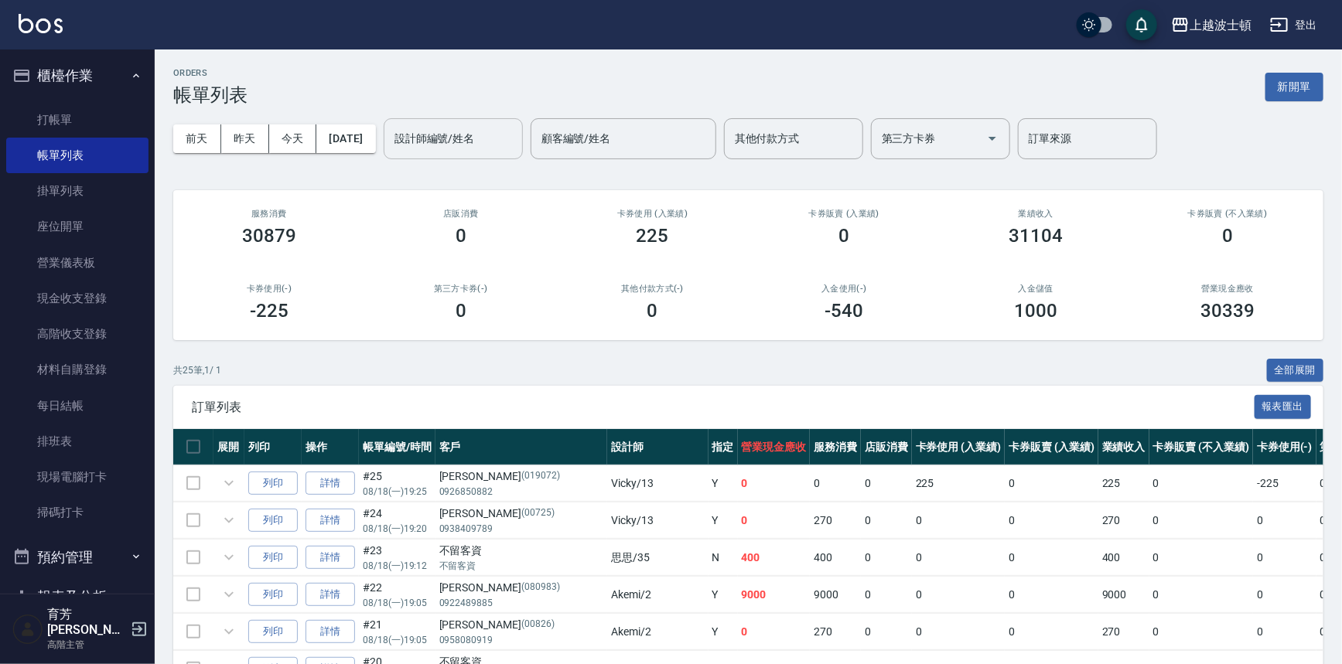
click at [425, 120] on div "設計師編號/姓名" at bounding box center [453, 138] width 139 height 41
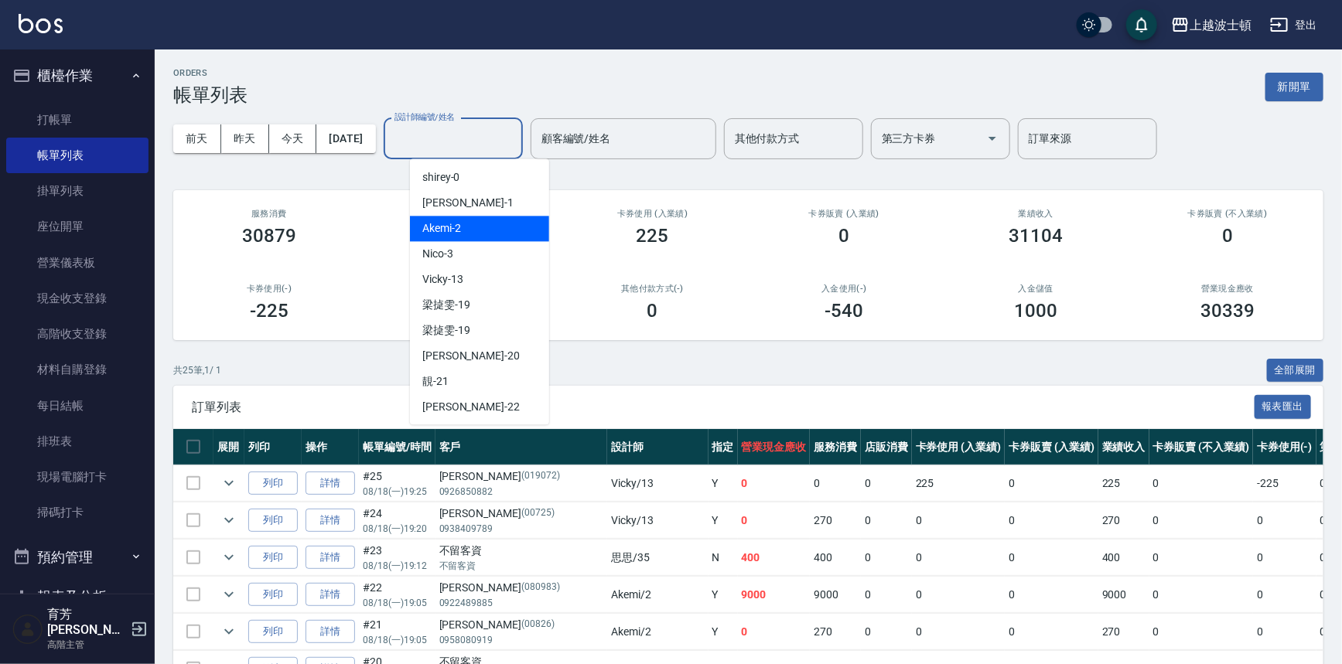
click at [438, 222] on span "Akemi -2" at bounding box center [441, 228] width 39 height 16
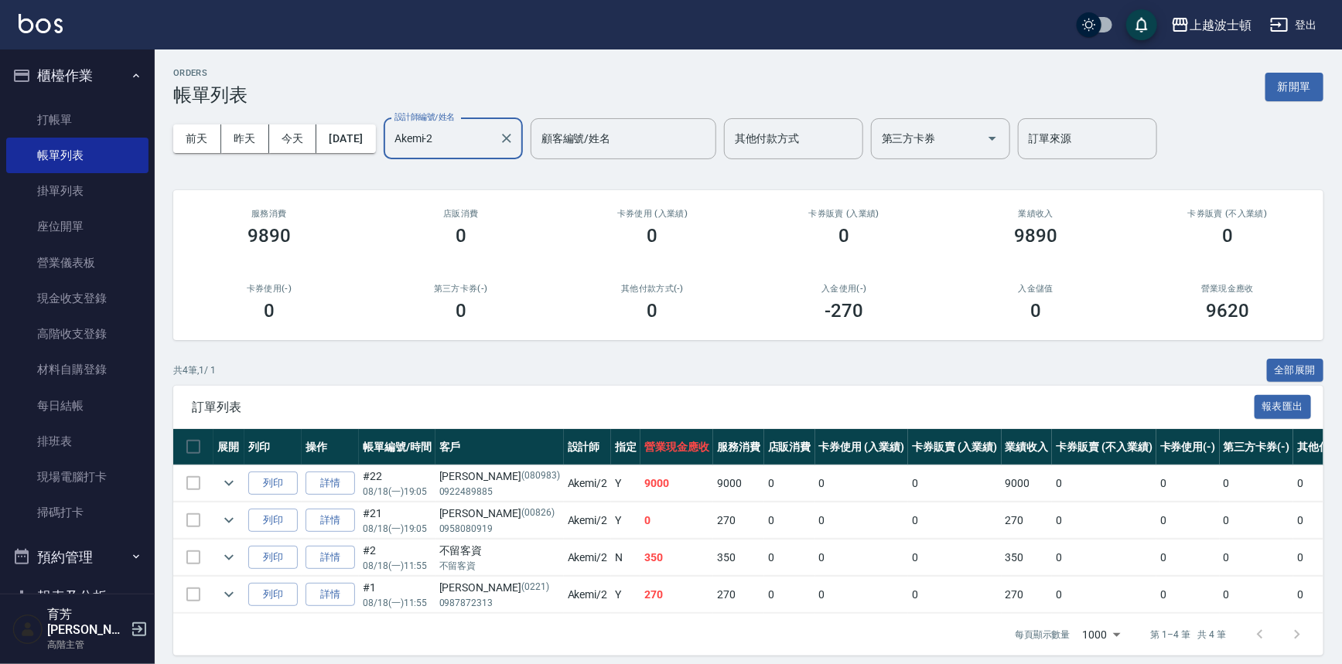
scroll to position [19, 0]
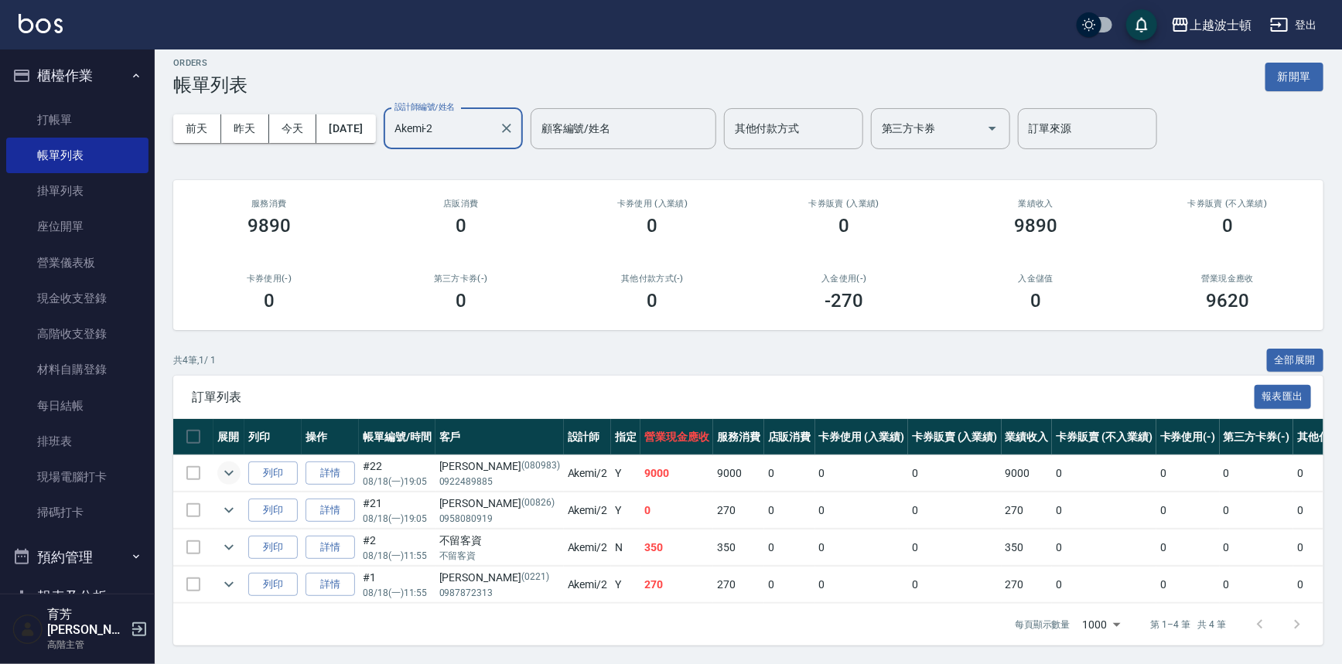
click at [222, 466] on icon "expand row" at bounding box center [229, 473] width 19 height 19
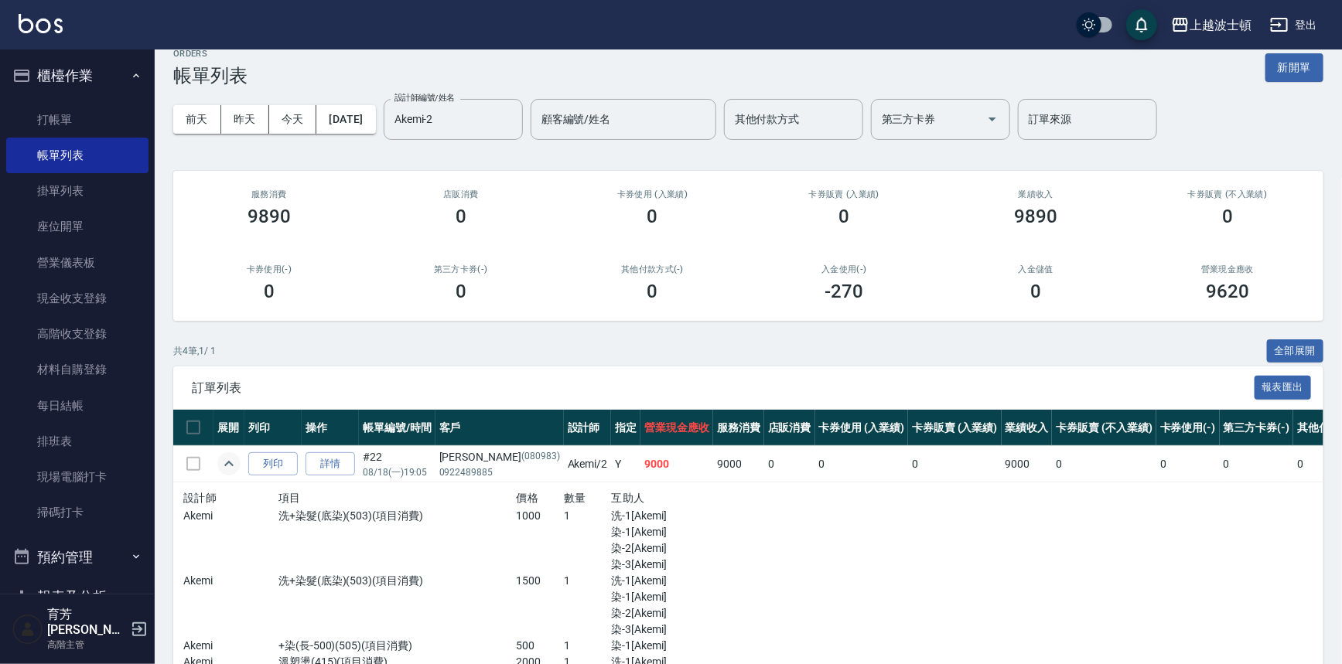
scroll to position [359, 0]
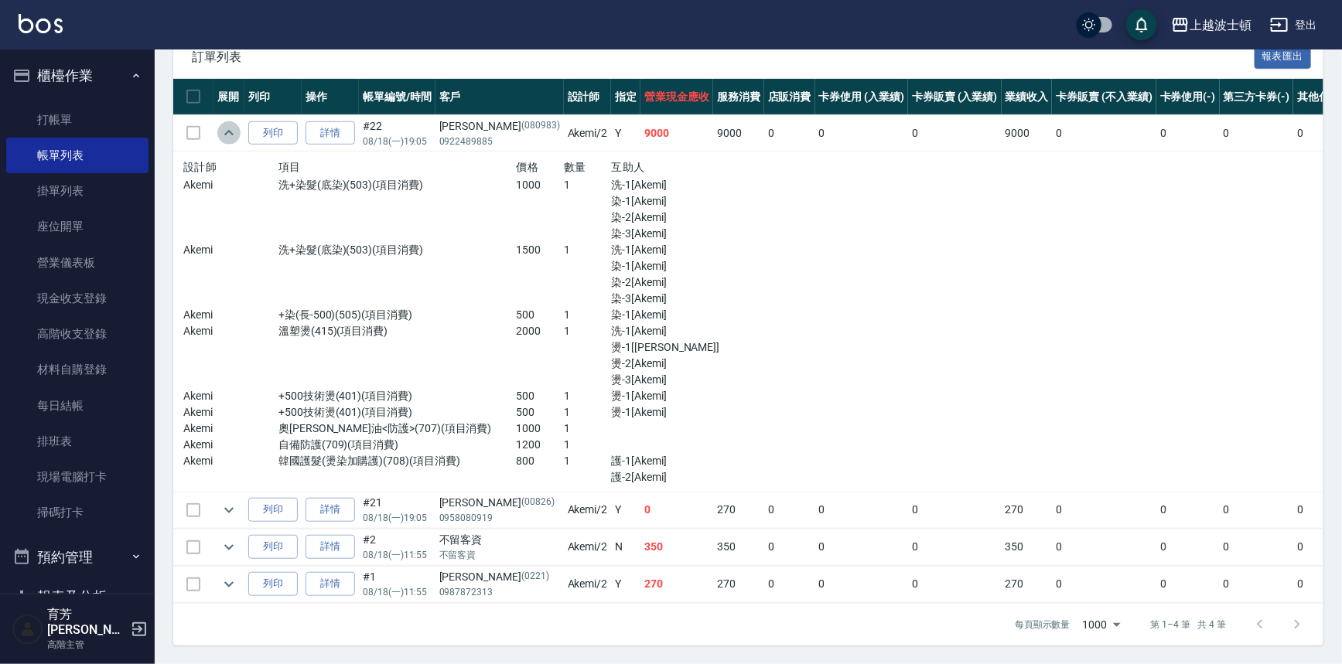
click at [235, 126] on icon "expand row" at bounding box center [229, 133] width 19 height 19
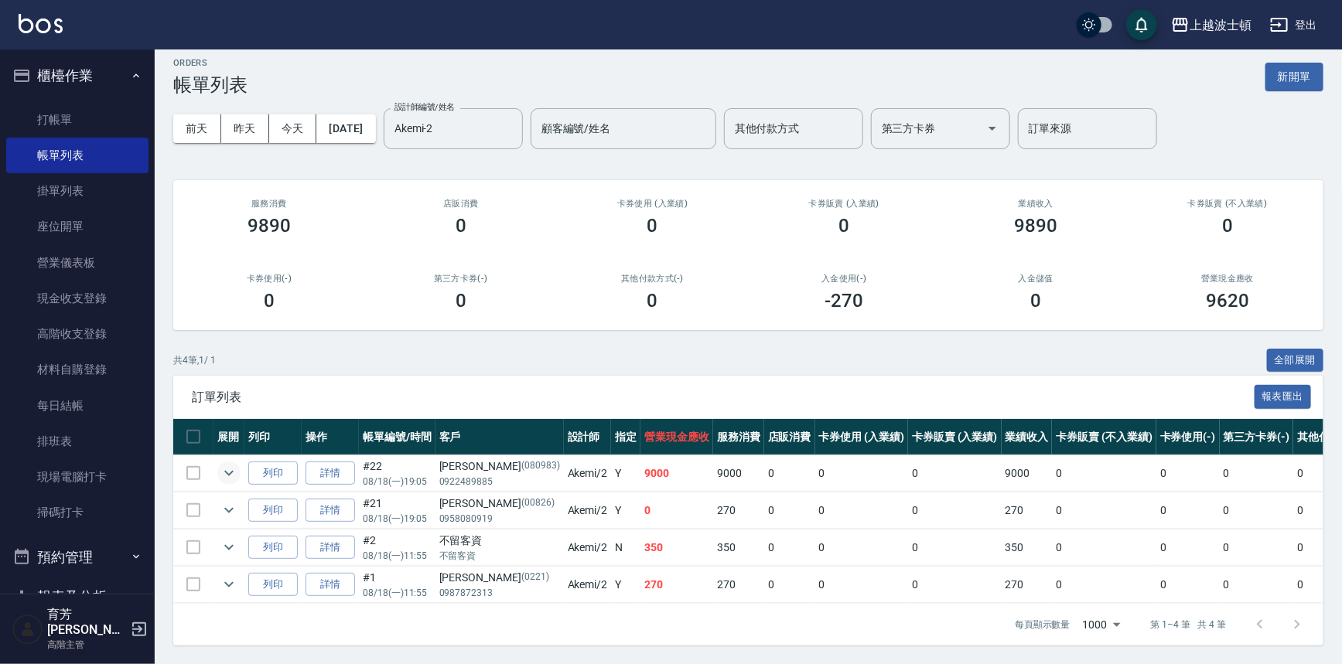
scroll to position [19, 0]
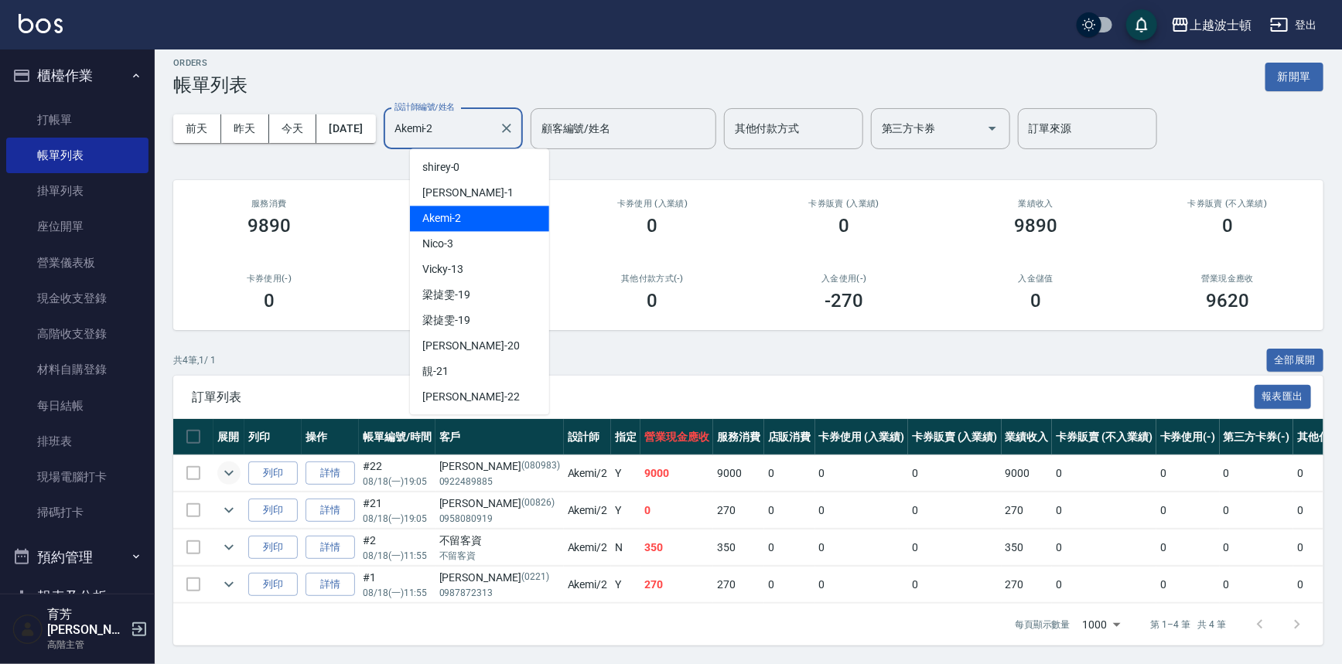
click at [473, 115] on input "Akemi-2" at bounding box center [441, 128] width 102 height 27
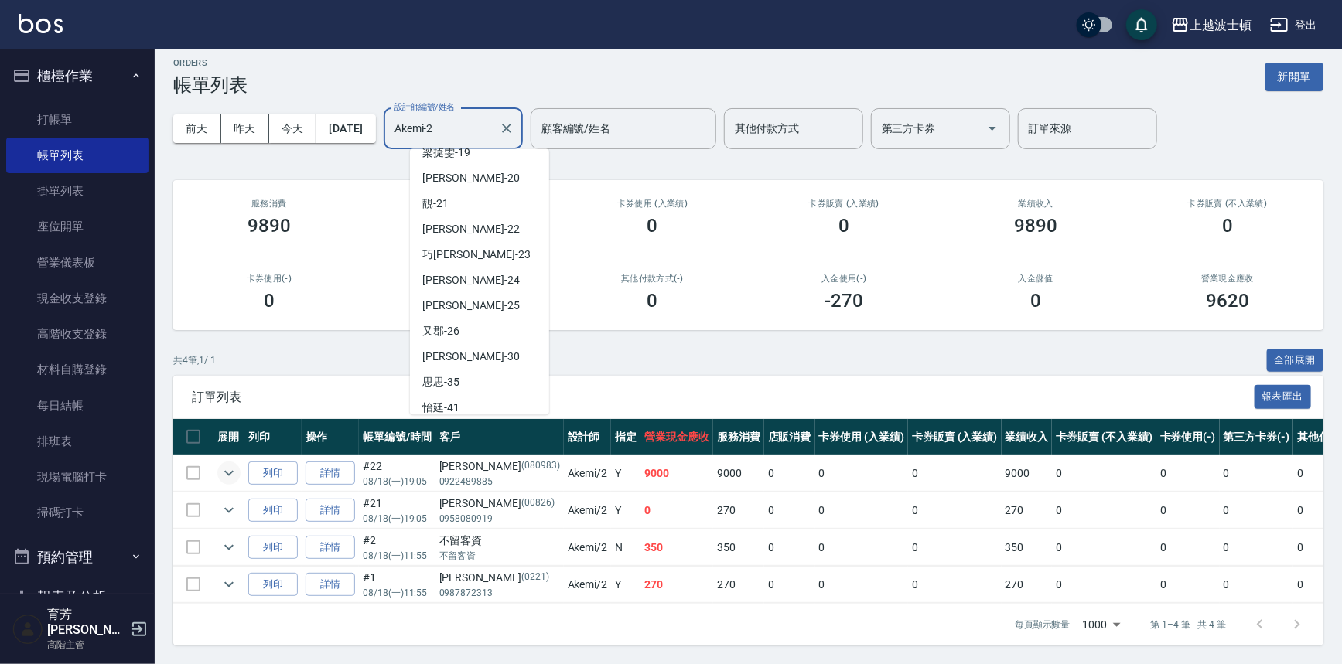
scroll to position [206, 0]
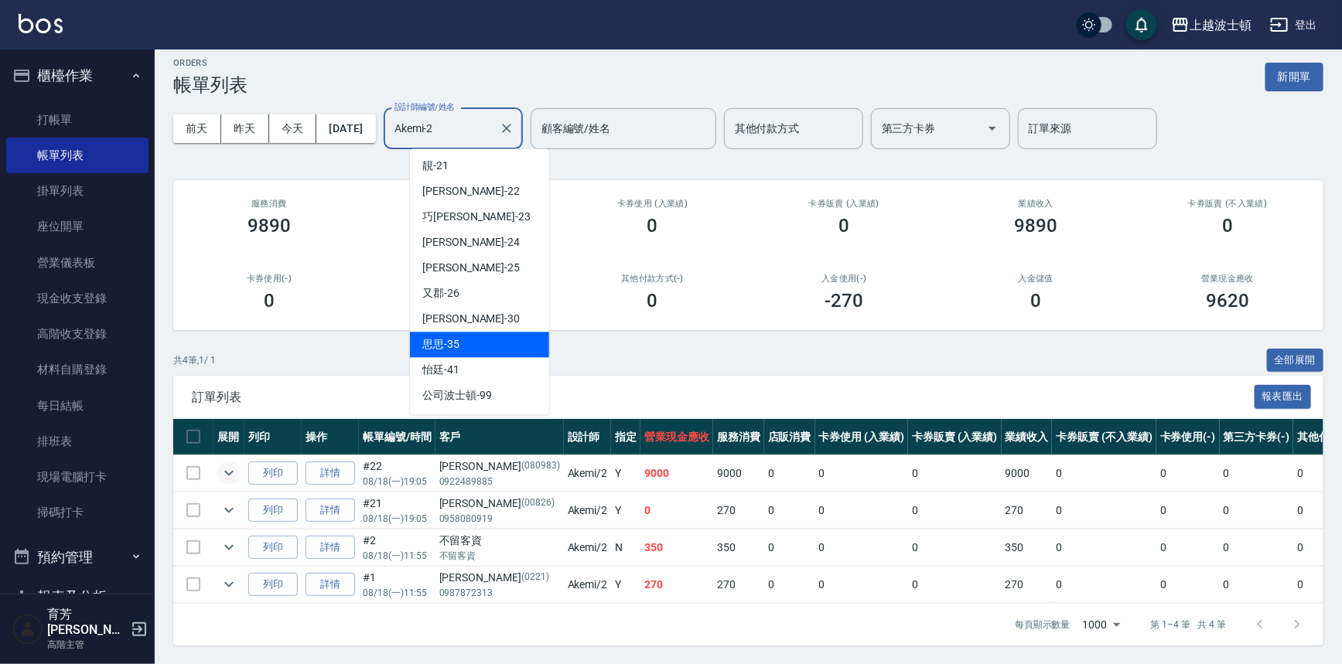
click at [458, 336] on span "思思 -35" at bounding box center [440, 344] width 37 height 16
type input "思思-35"
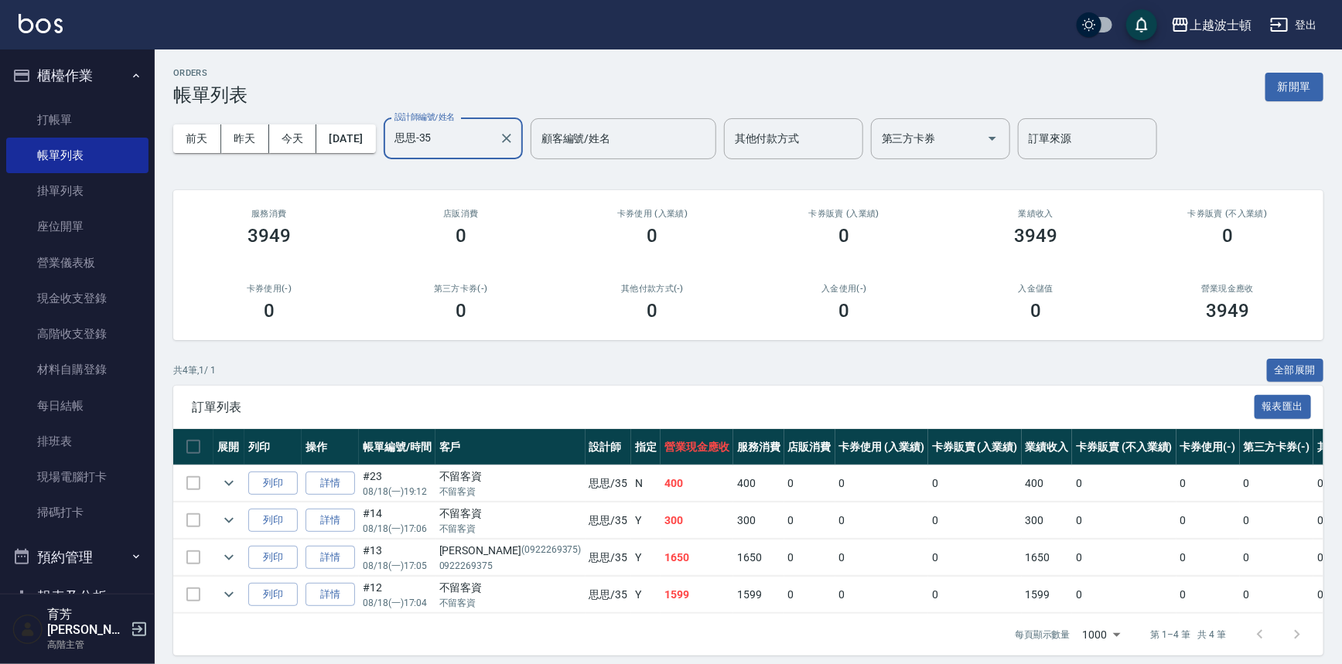
scroll to position [19, 0]
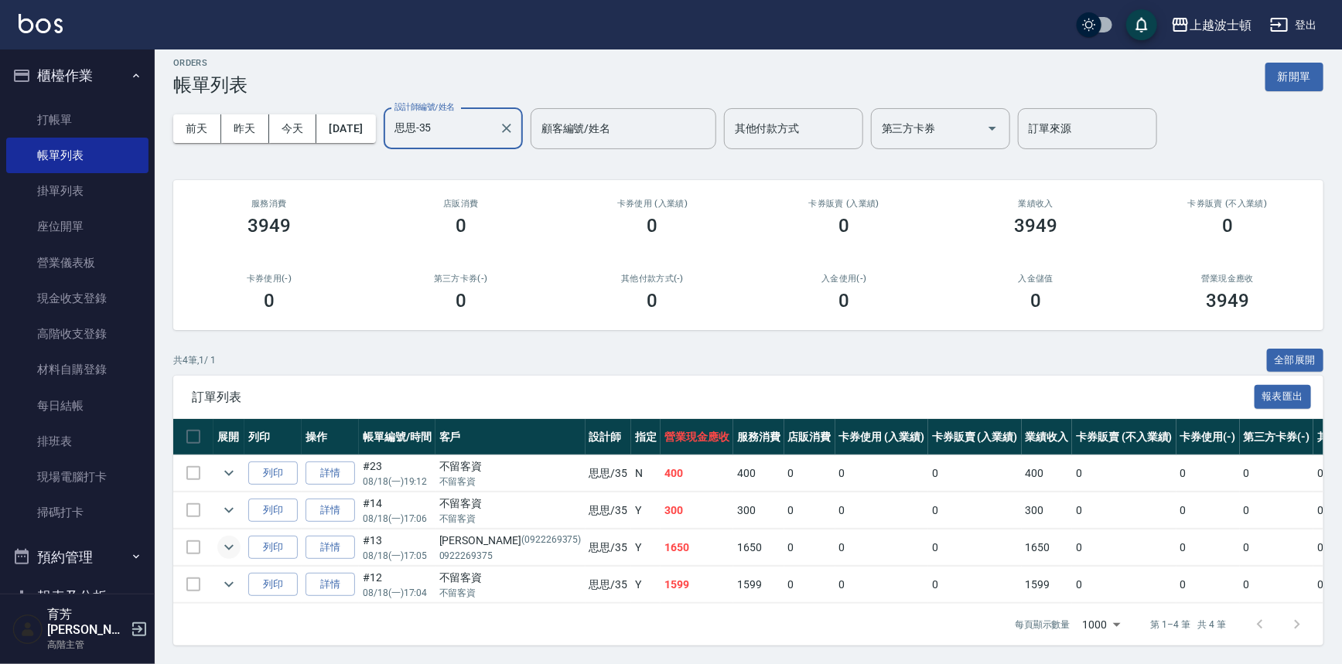
click at [228, 545] on icon "expand row" at bounding box center [228, 547] width 9 height 5
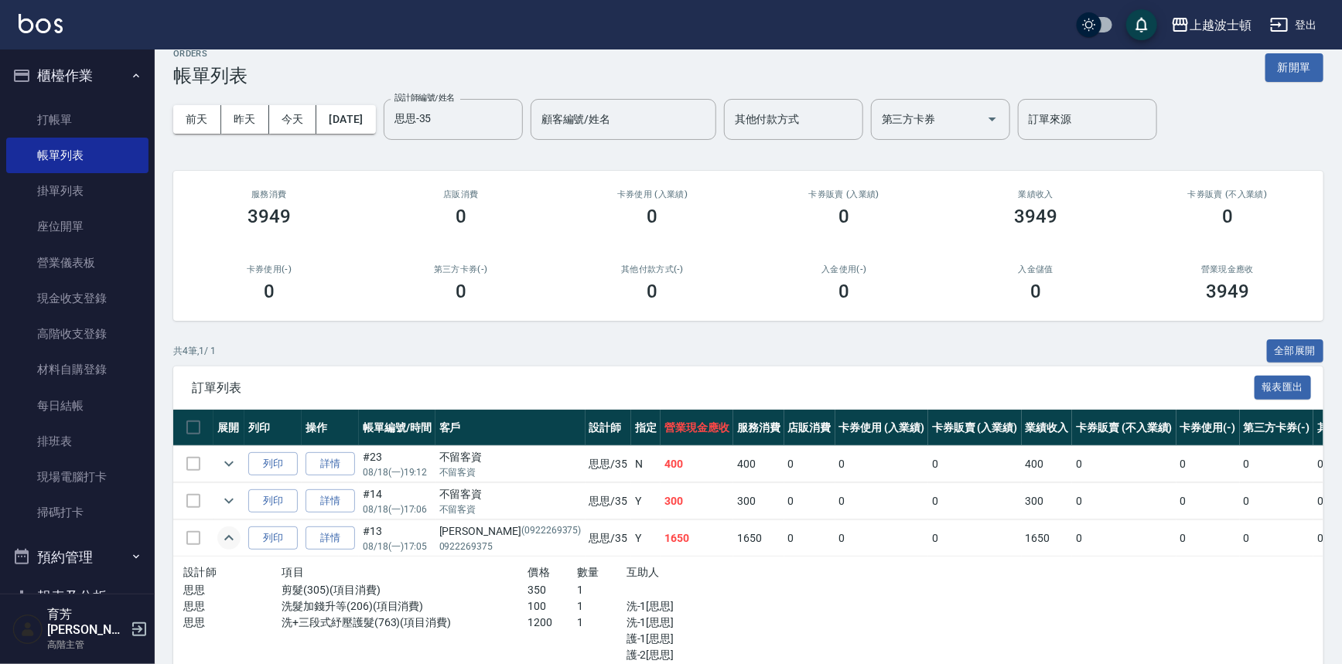
scroll to position [131, 0]
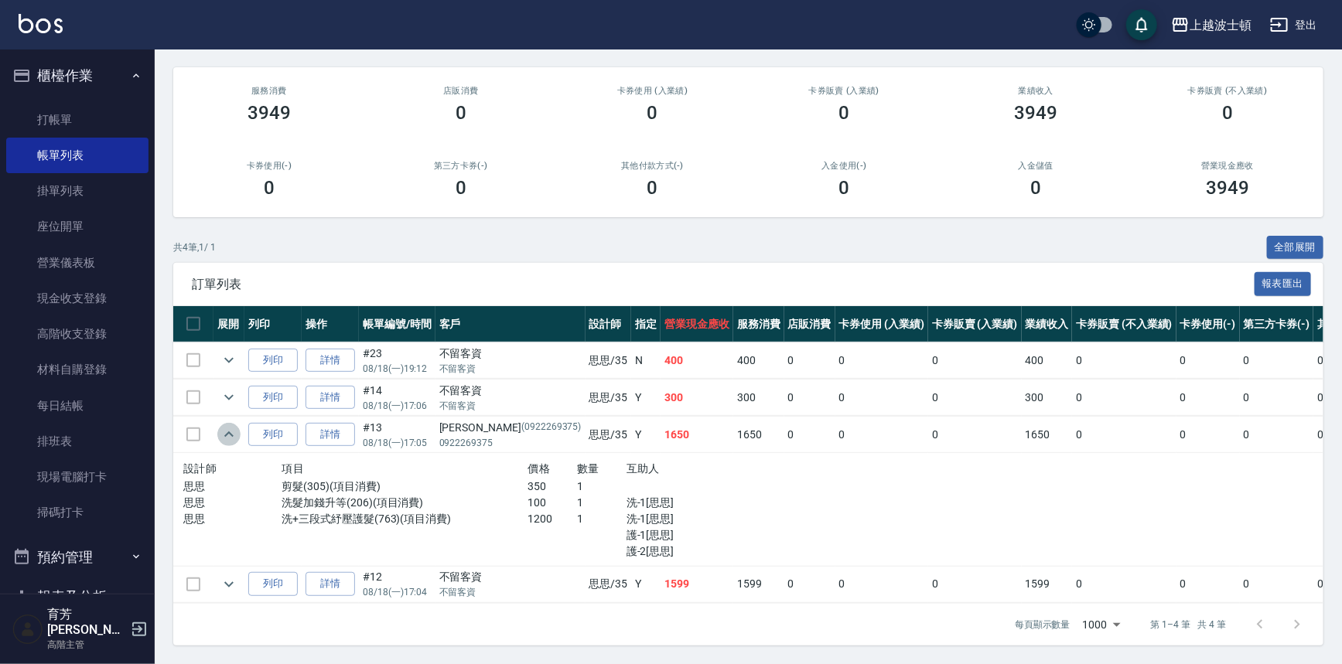
click at [225, 425] on icon "expand row" at bounding box center [229, 434] width 19 height 19
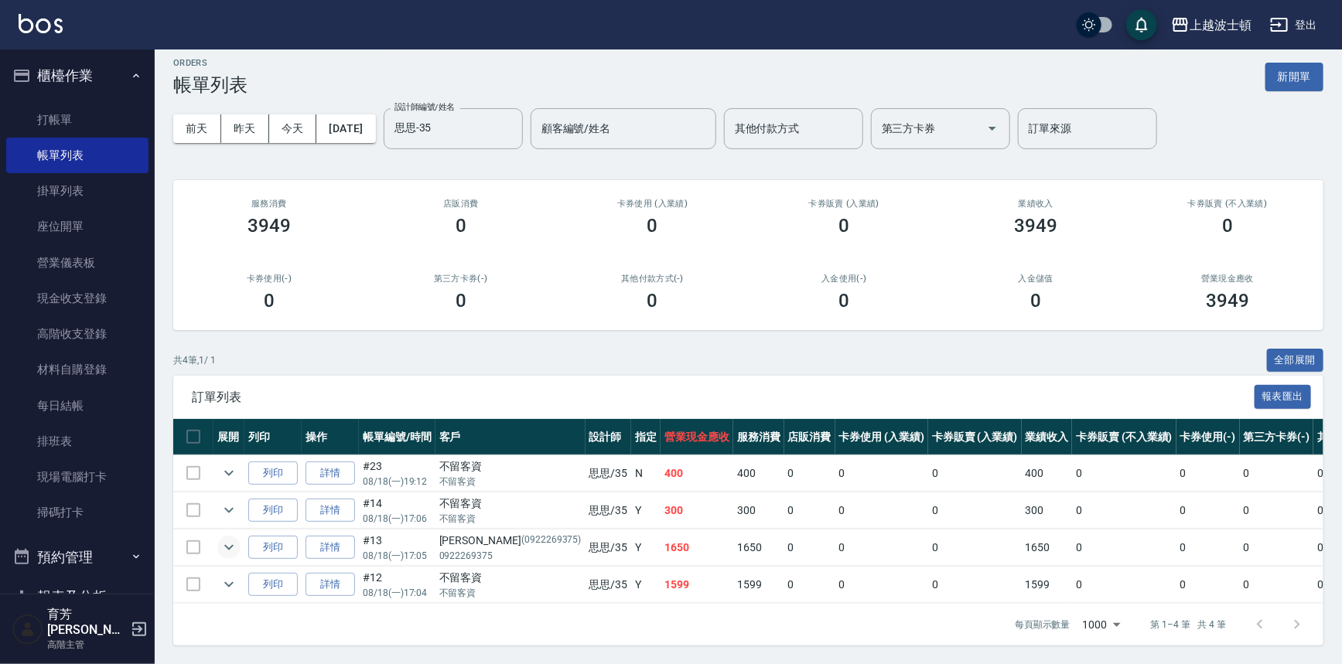
scroll to position [19, 0]
click at [237, 575] on icon "expand row" at bounding box center [229, 584] width 19 height 19
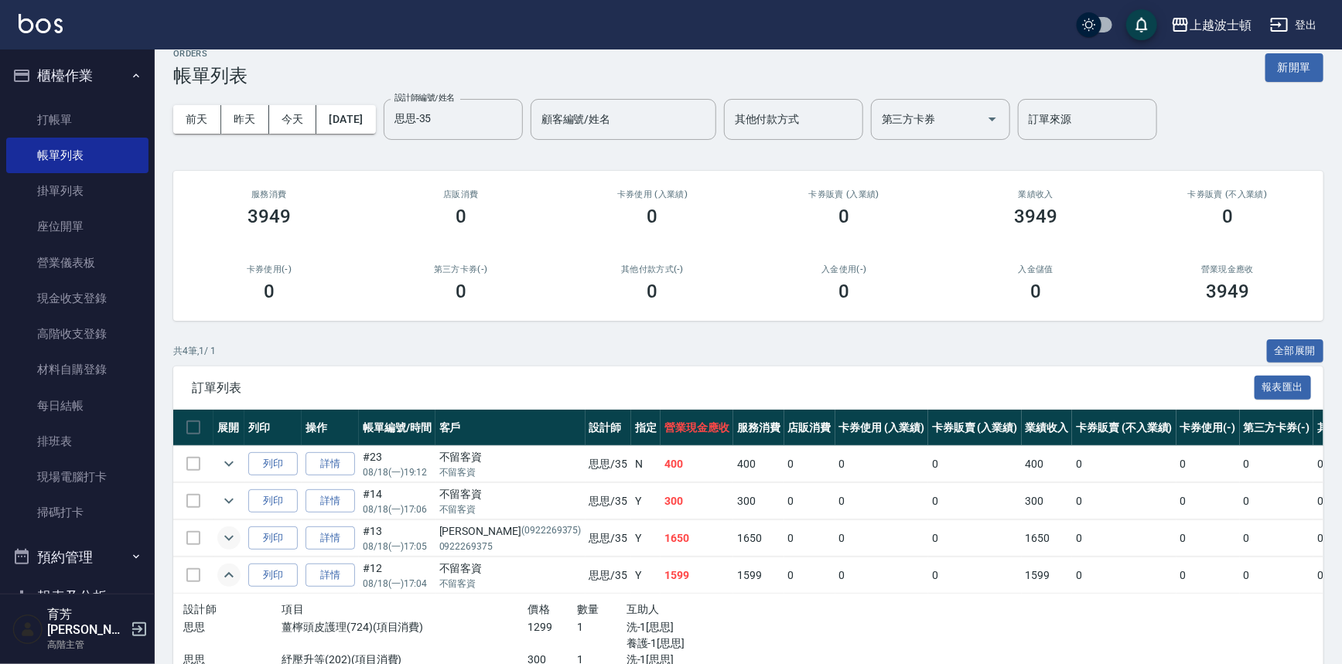
scroll to position [100, 0]
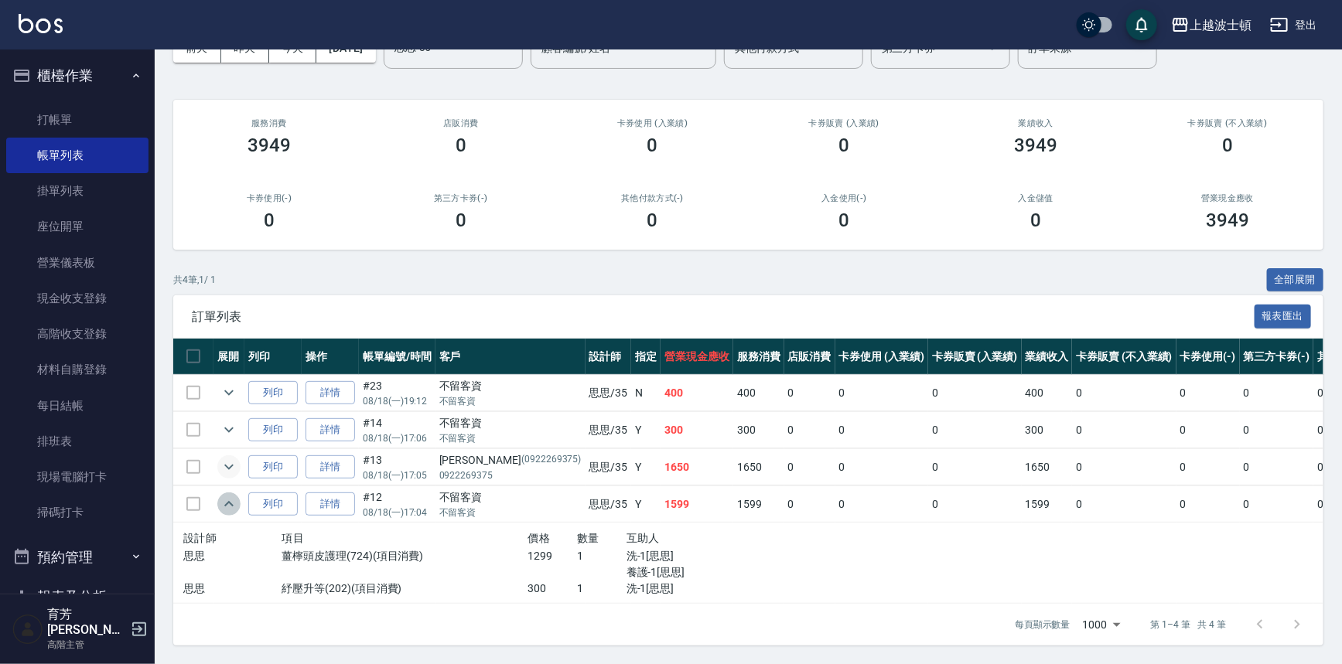
click at [227, 496] on icon "expand row" at bounding box center [229, 504] width 19 height 19
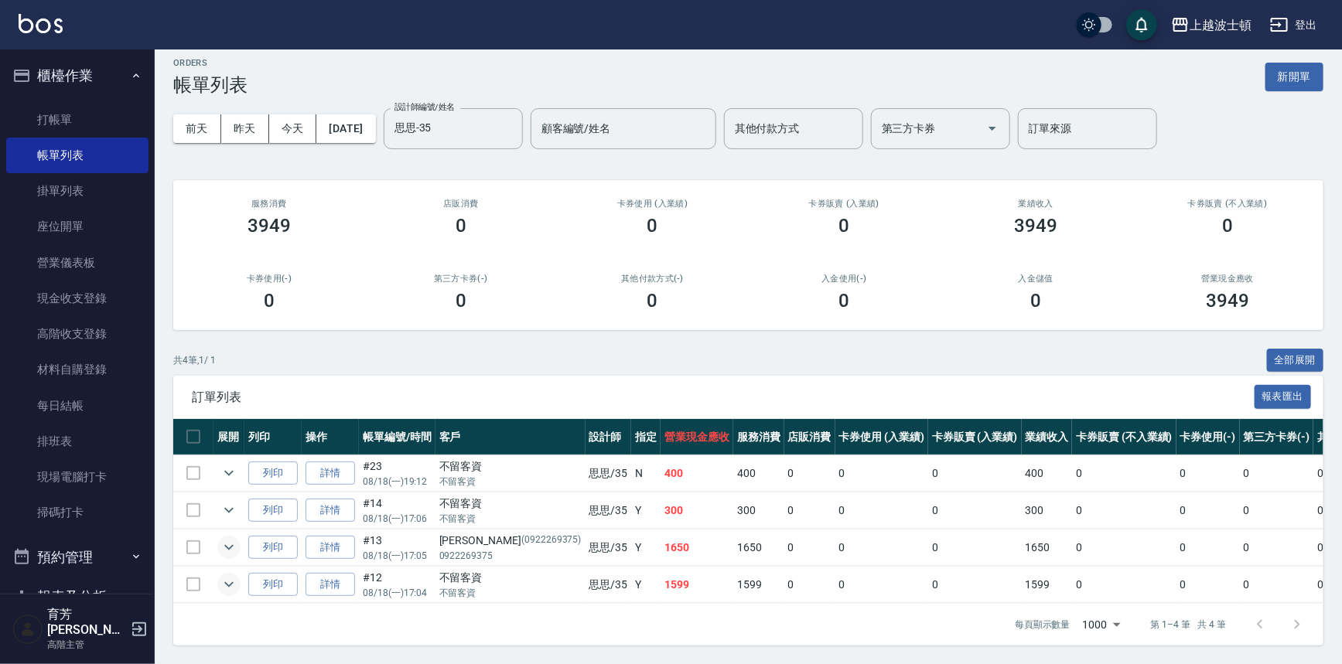
scroll to position [0, 0]
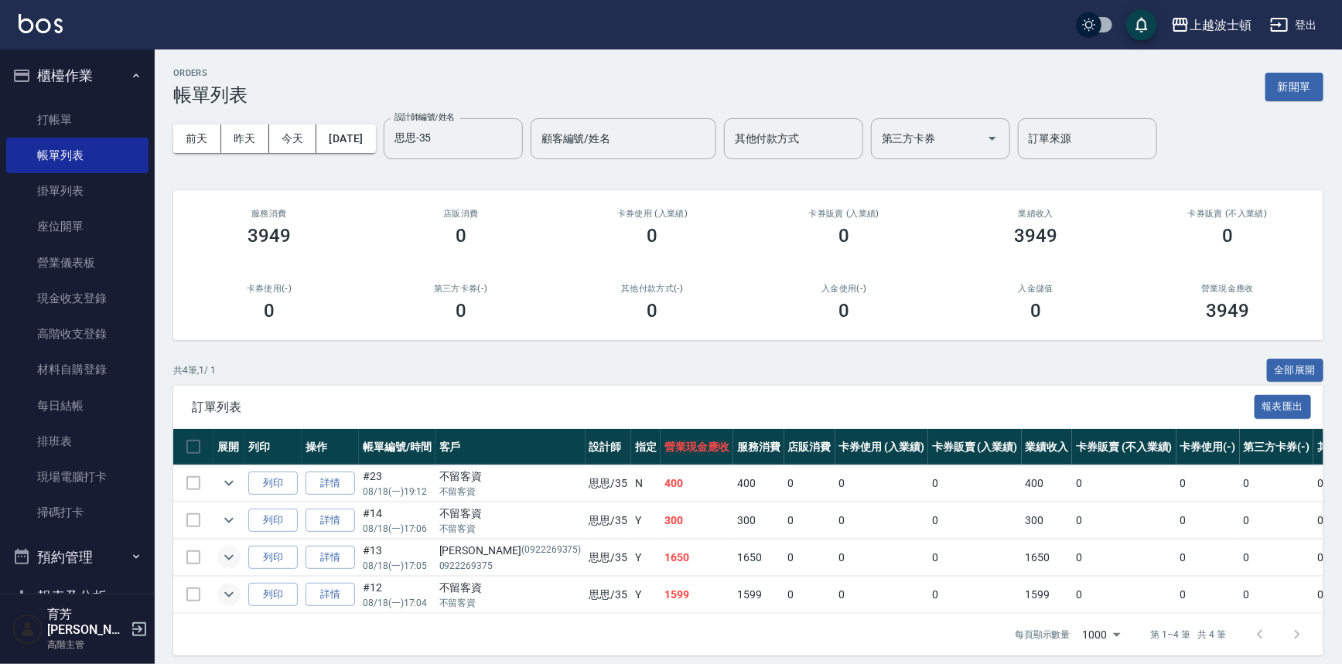
click at [1320, 155] on div "前天 昨天 今天 2025/08/18 設計師編號/姓名 思思-35 設計師編號/姓名 顧客編號/姓名 顧客編號/姓名 其他付款方式 其他付款方式 第三方卡券…" at bounding box center [748, 139] width 1150 height 66
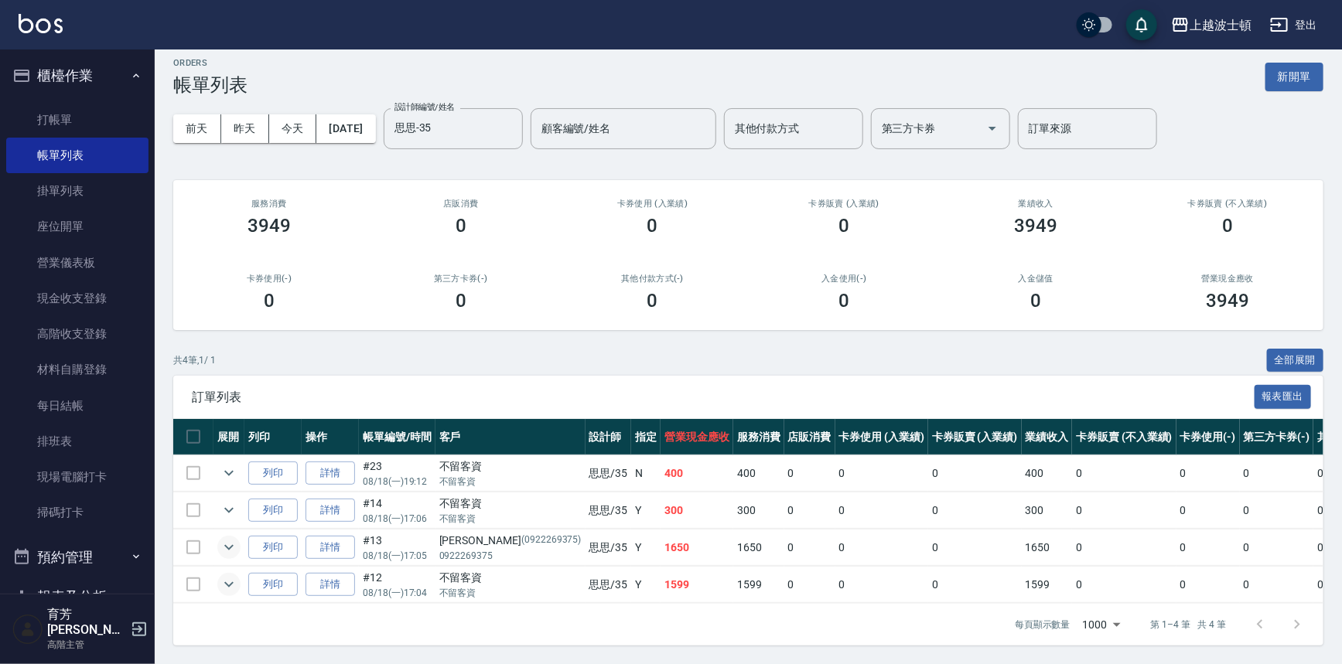
click at [111, 77] on button "櫃檯作業" at bounding box center [77, 76] width 142 height 40
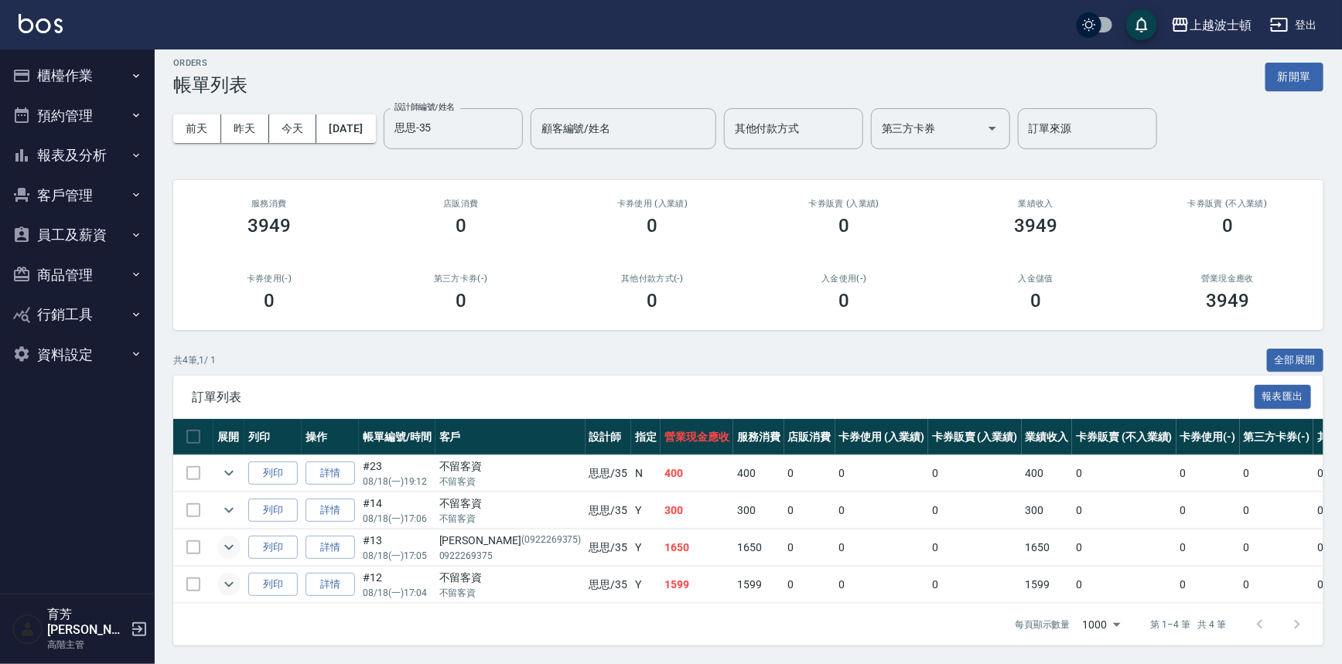
click at [71, 73] on button "櫃檯作業" at bounding box center [77, 76] width 142 height 40
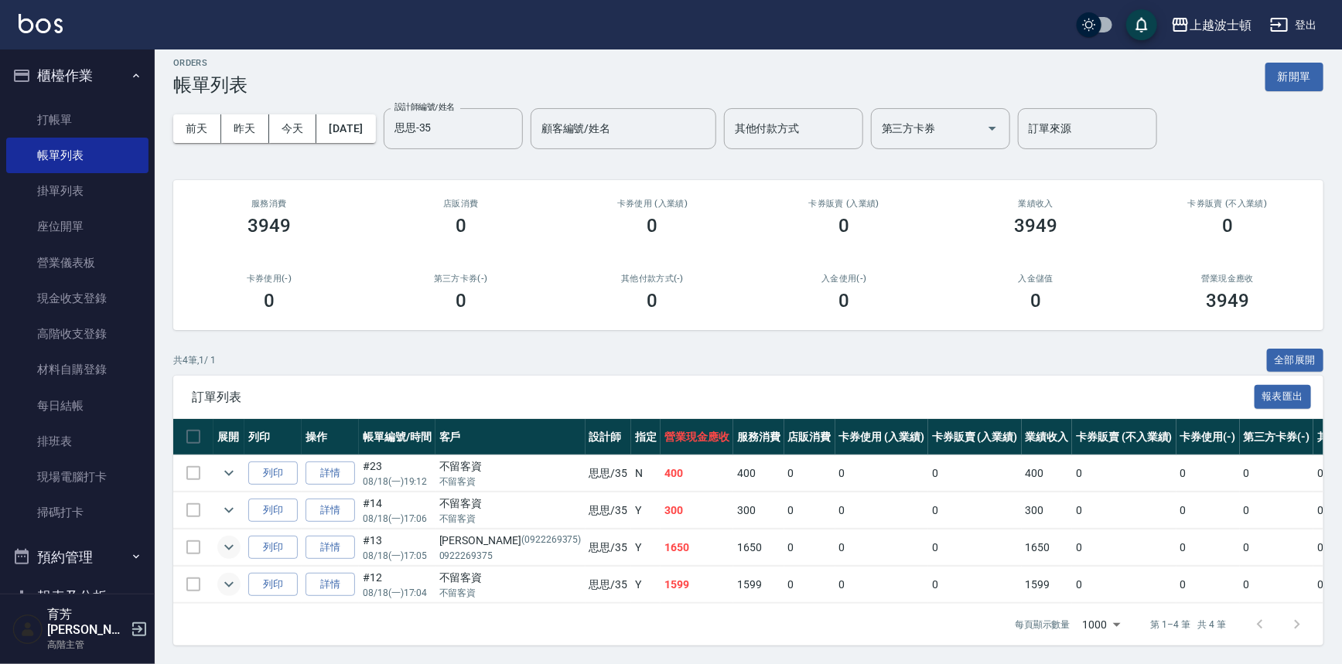
click at [90, 89] on button "櫃檯作業" at bounding box center [77, 76] width 142 height 40
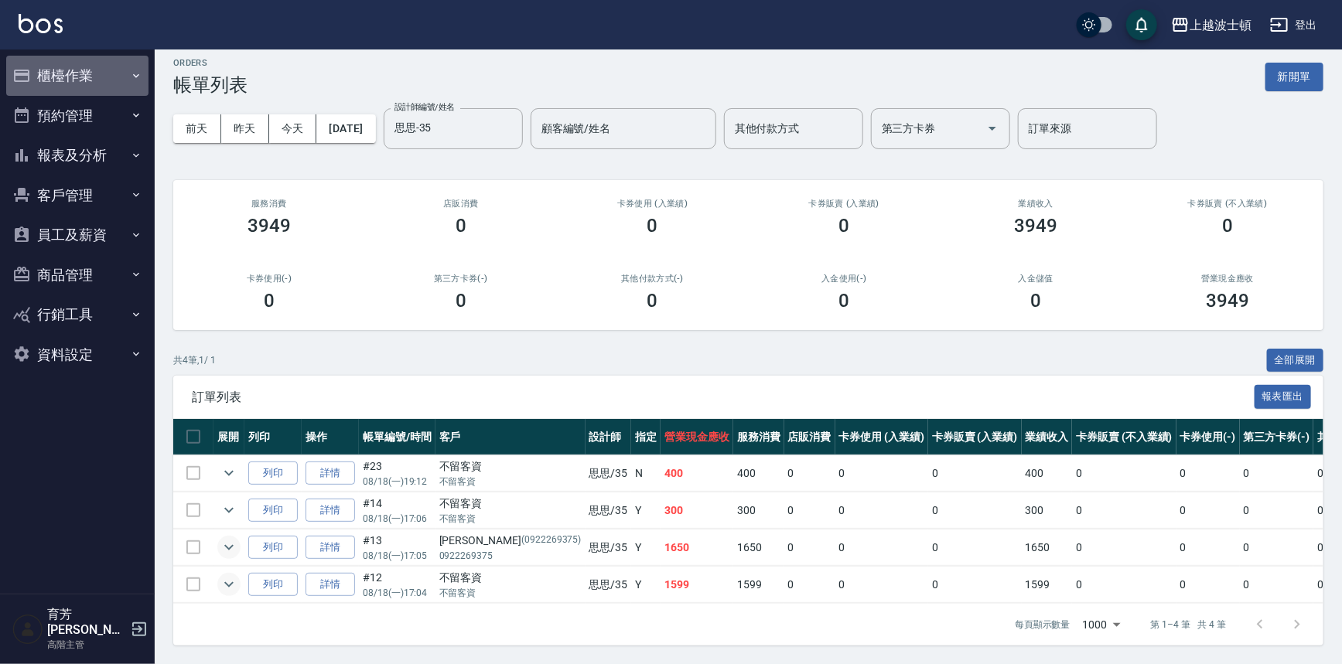
click at [68, 73] on button "櫃檯作業" at bounding box center [77, 76] width 142 height 40
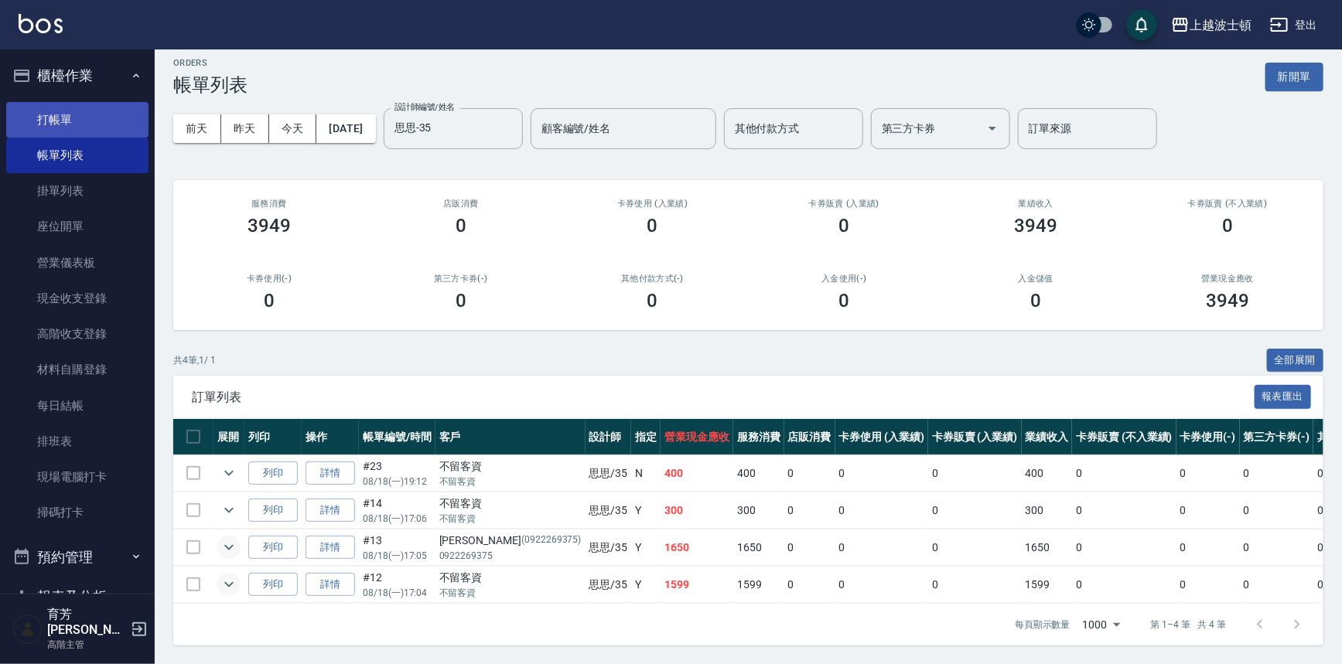
click at [55, 124] on link "打帳單" at bounding box center [77, 120] width 142 height 36
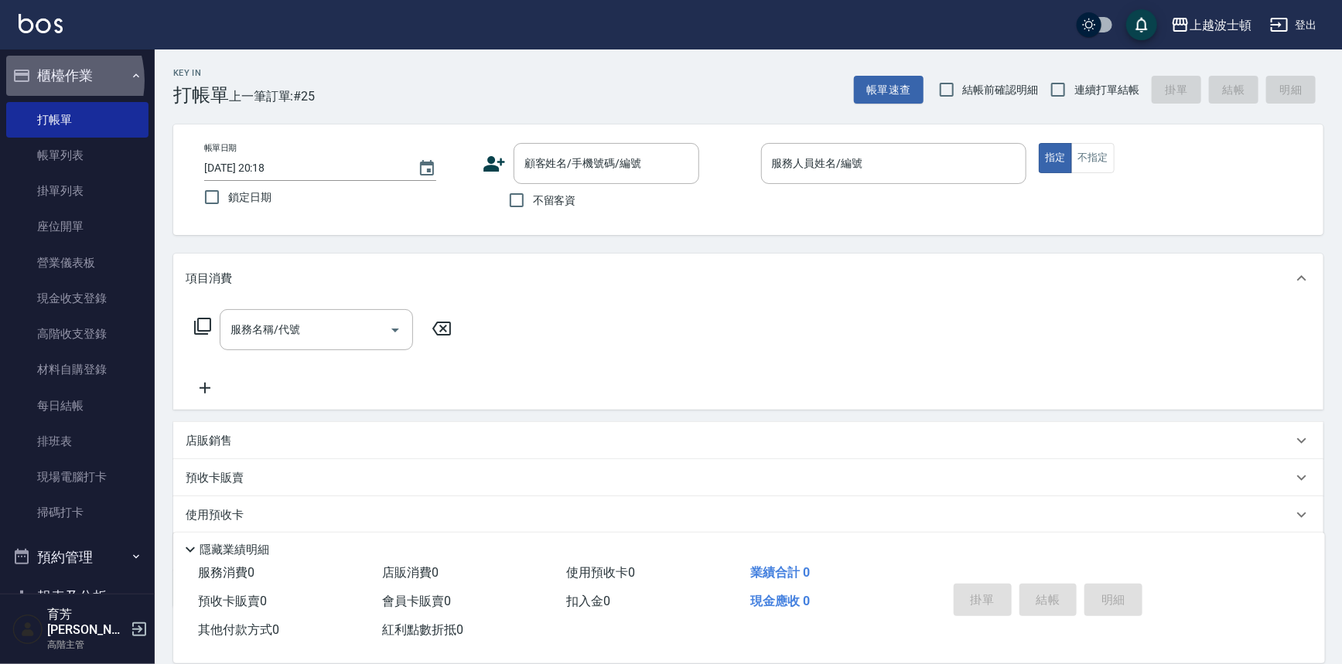
click at [43, 80] on button "櫃檯作業" at bounding box center [77, 76] width 142 height 40
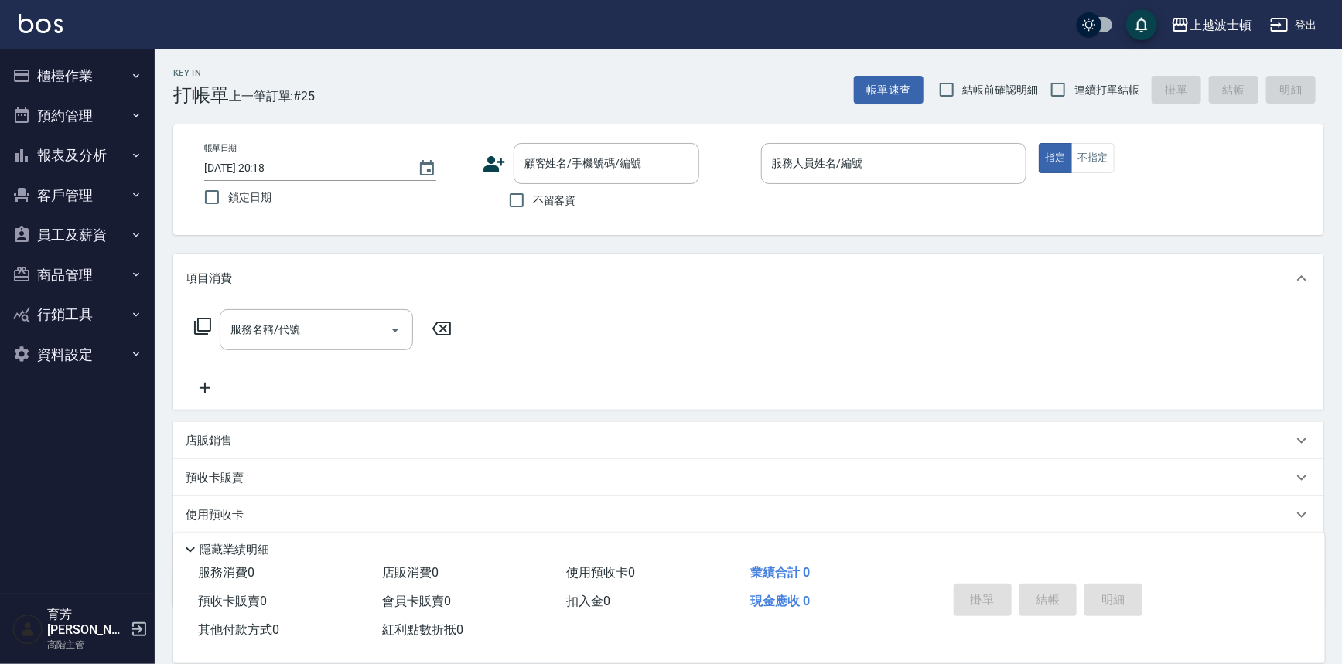
click at [77, 77] on button "櫃檯作業" at bounding box center [77, 76] width 142 height 40
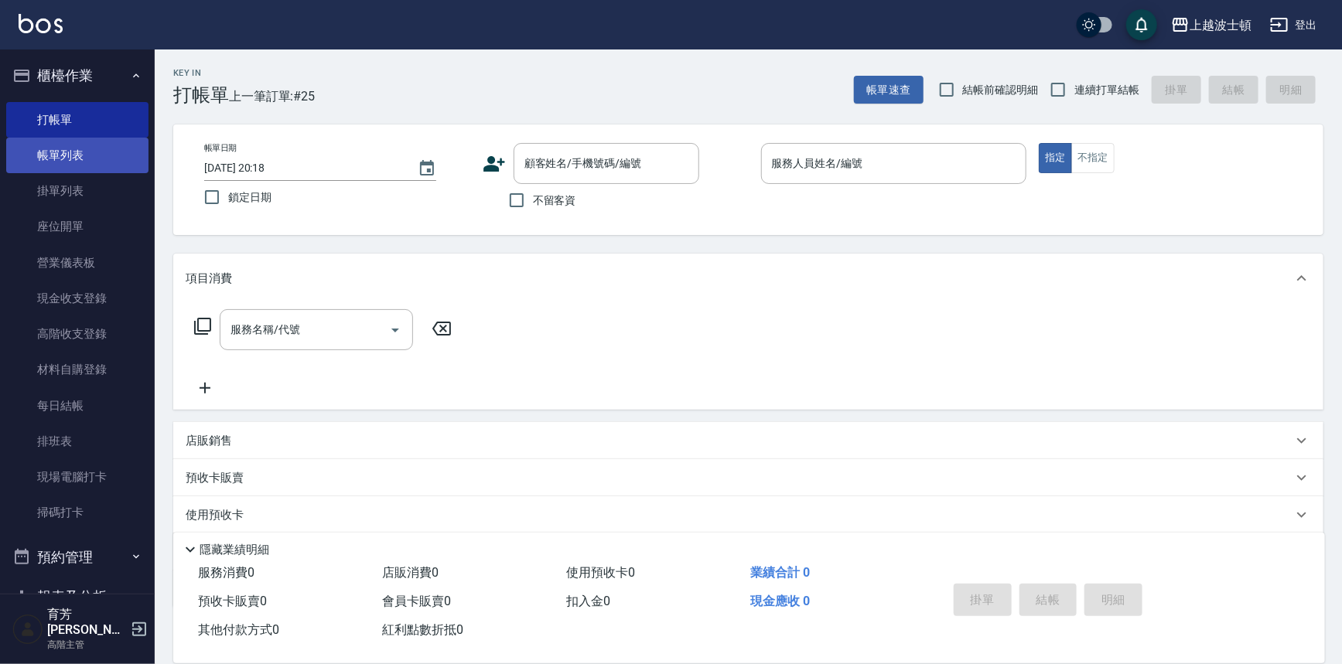
click at [66, 155] on link "帳單列表" at bounding box center [77, 156] width 142 height 36
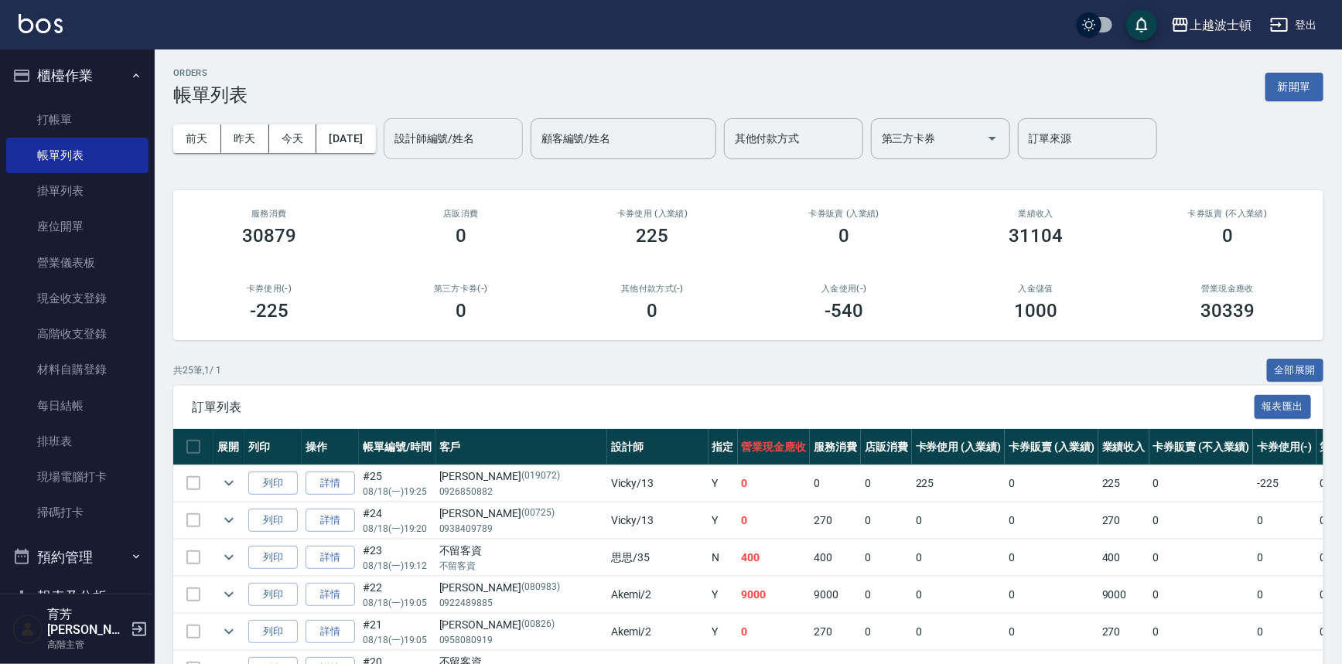
click at [463, 127] on div "設計師編號/姓名 設計師編號/姓名" at bounding box center [453, 138] width 139 height 41
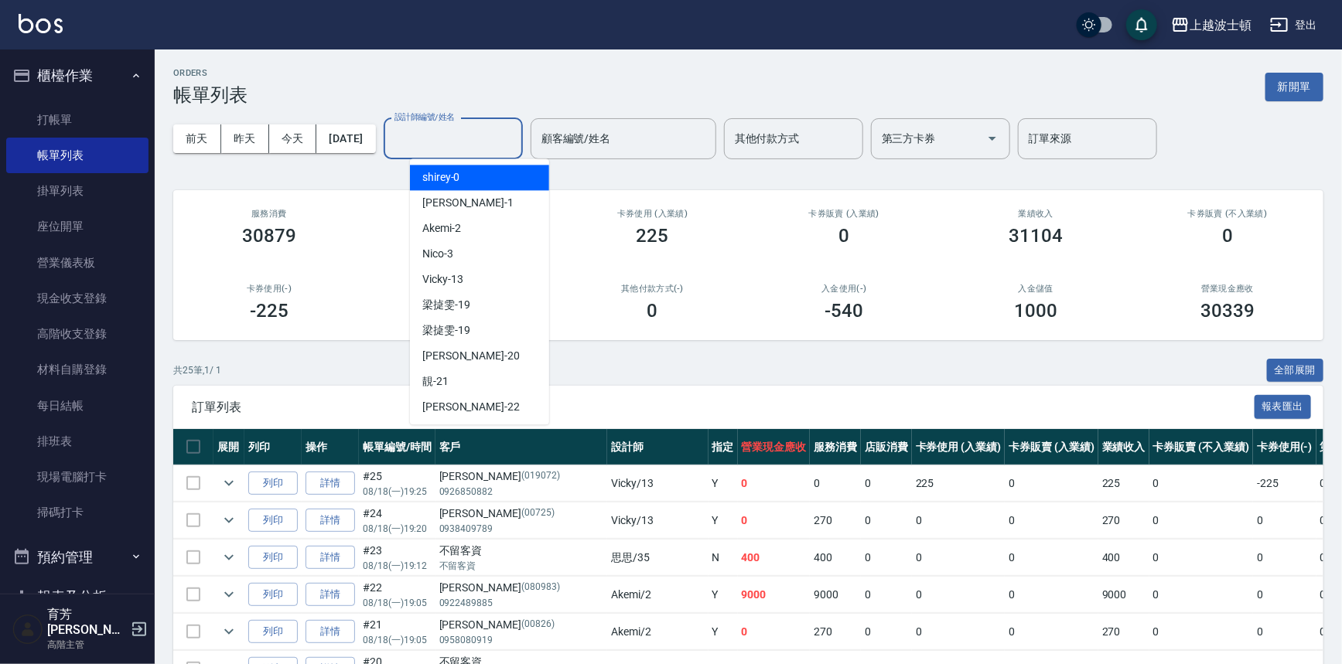
scroll to position [206, 0]
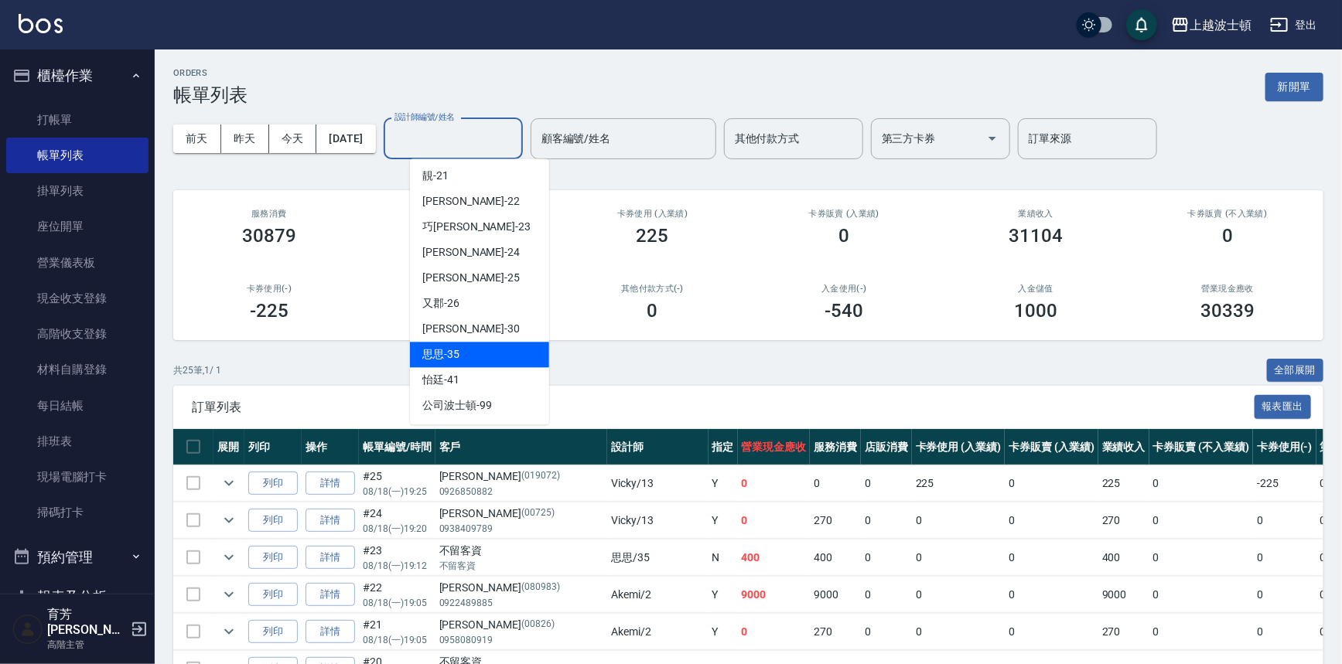
click at [465, 363] on div "思思 -35" at bounding box center [479, 355] width 139 height 26
type input "思思-35"
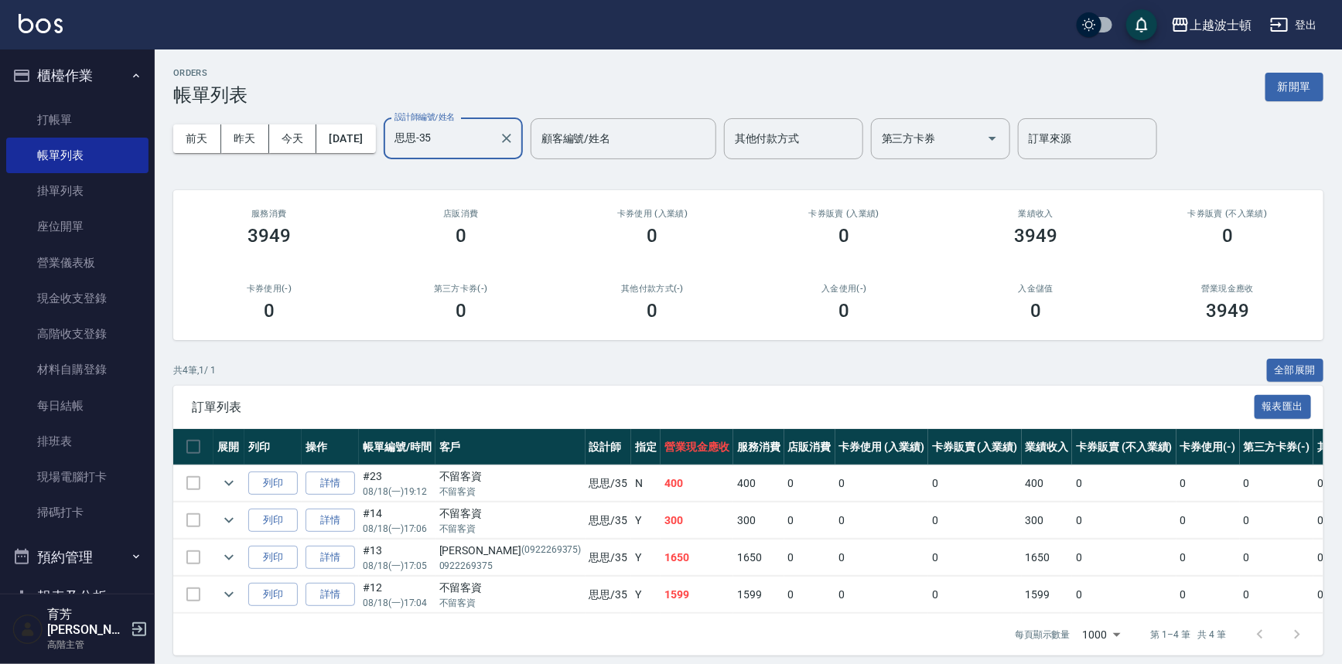
scroll to position [19, 0]
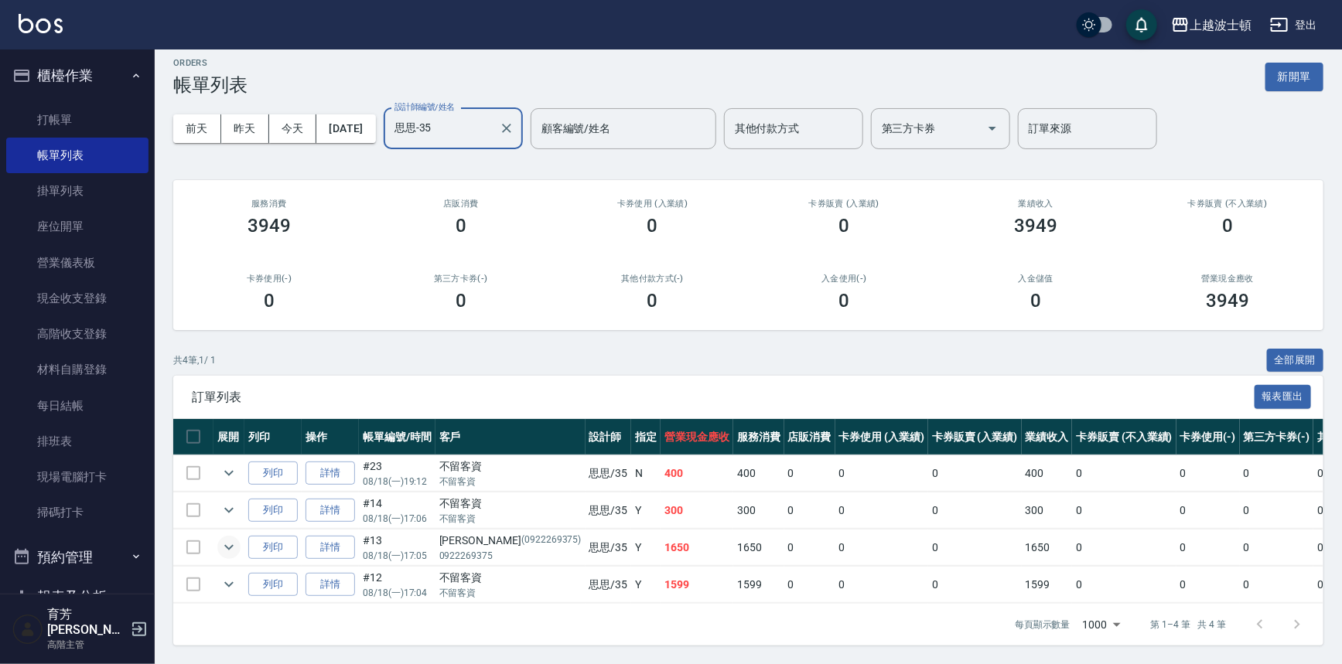
click at [223, 538] on icon "expand row" at bounding box center [229, 547] width 19 height 19
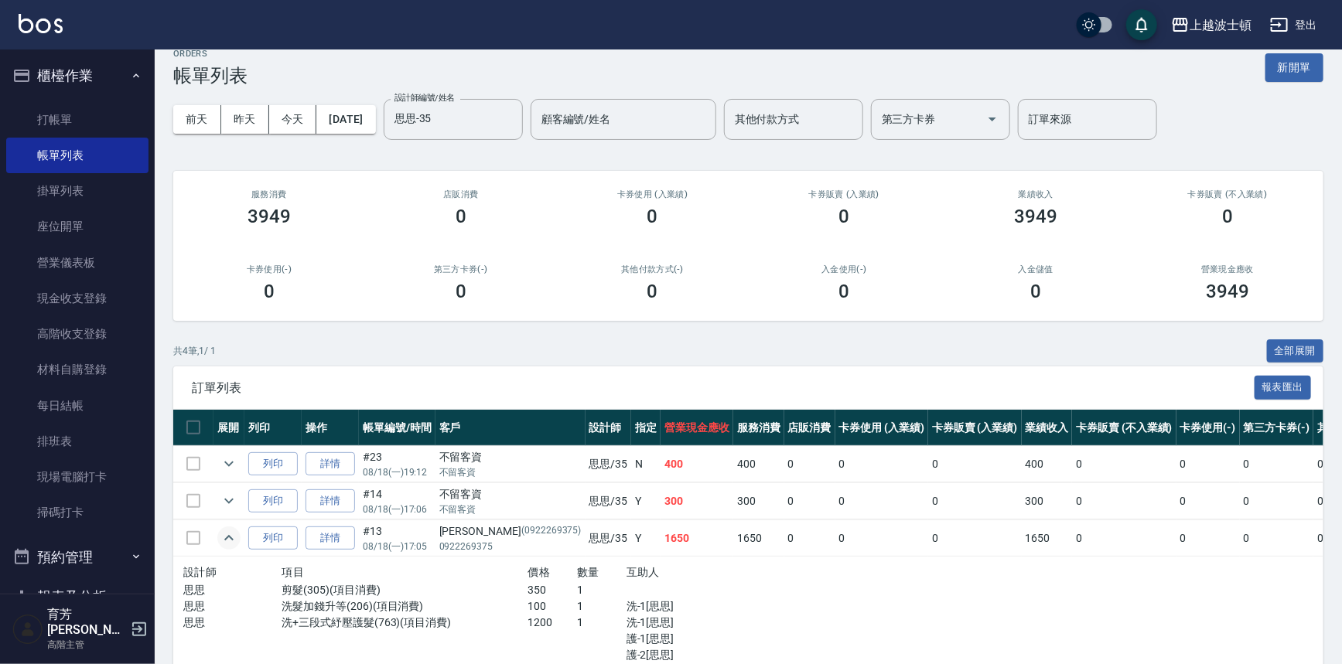
scroll to position [131, 0]
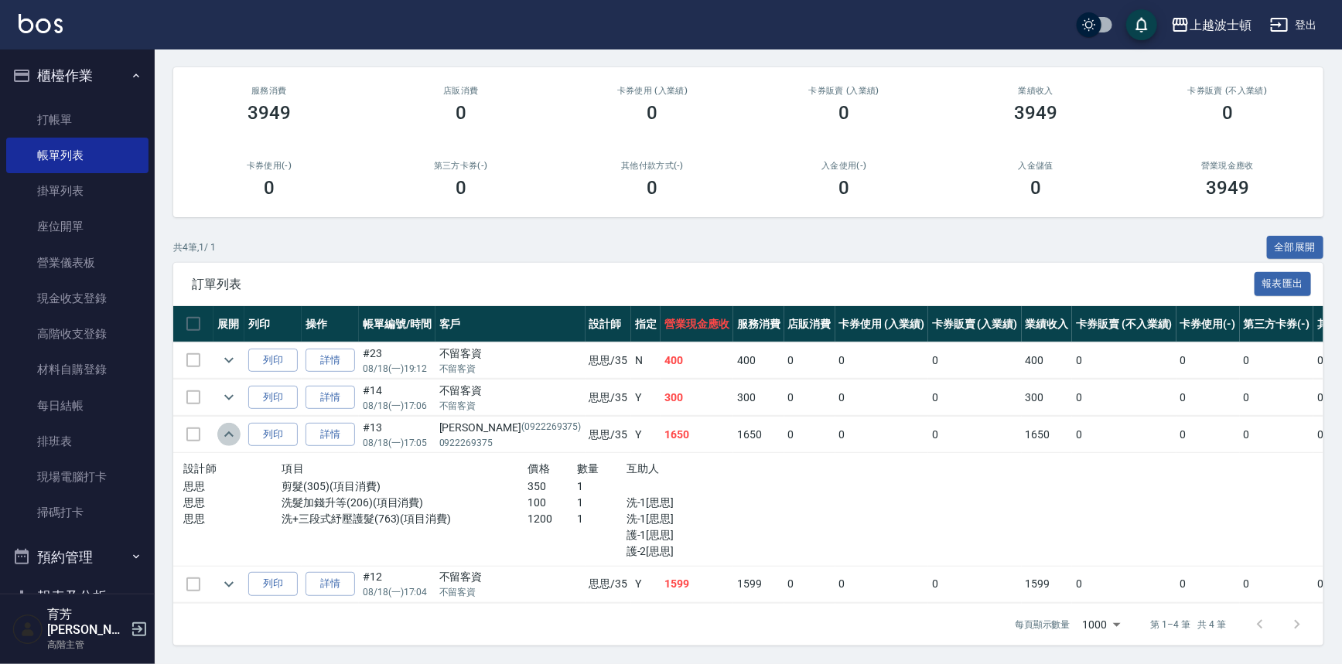
click at [234, 426] on icon "expand row" at bounding box center [229, 434] width 19 height 19
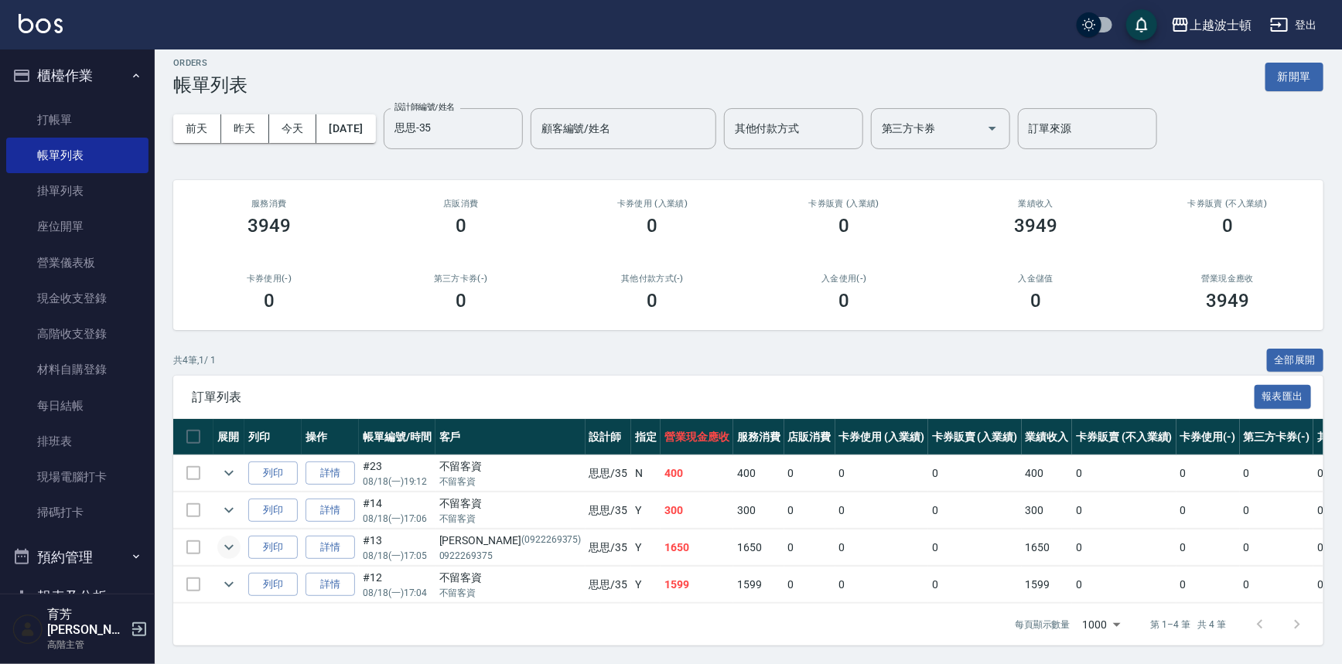
scroll to position [19, 0]
click at [226, 575] on icon "expand row" at bounding box center [229, 584] width 19 height 19
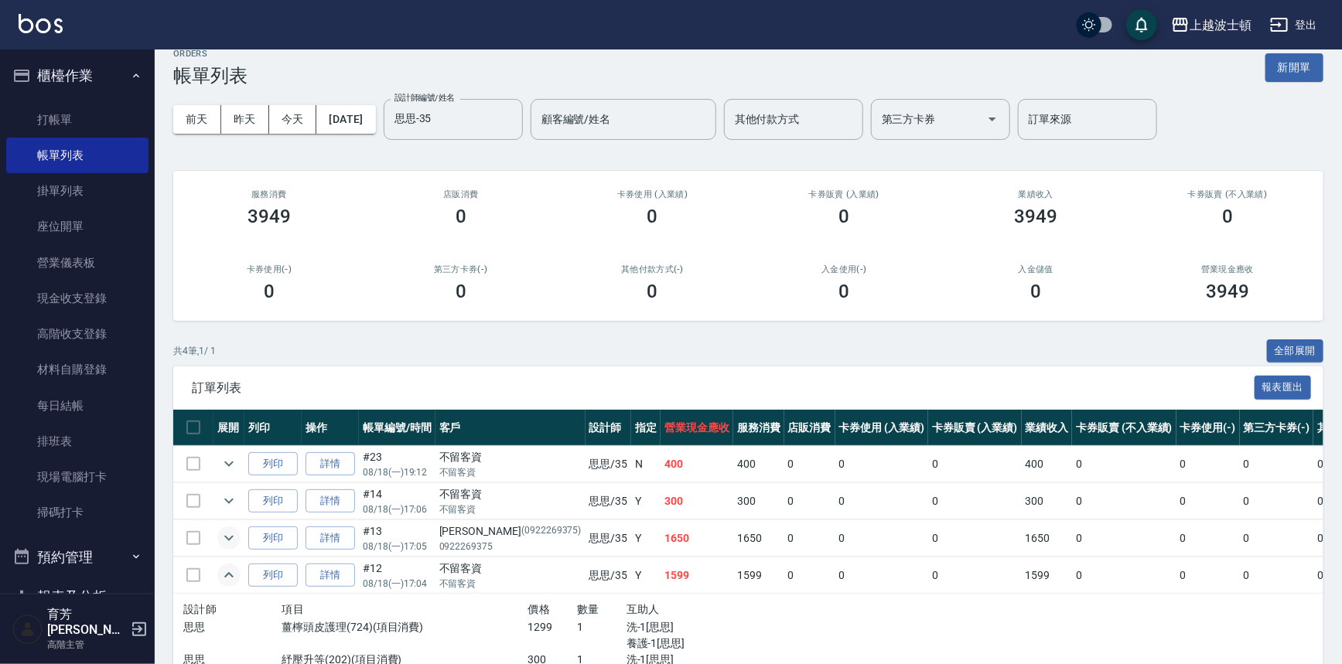
scroll to position [100, 0]
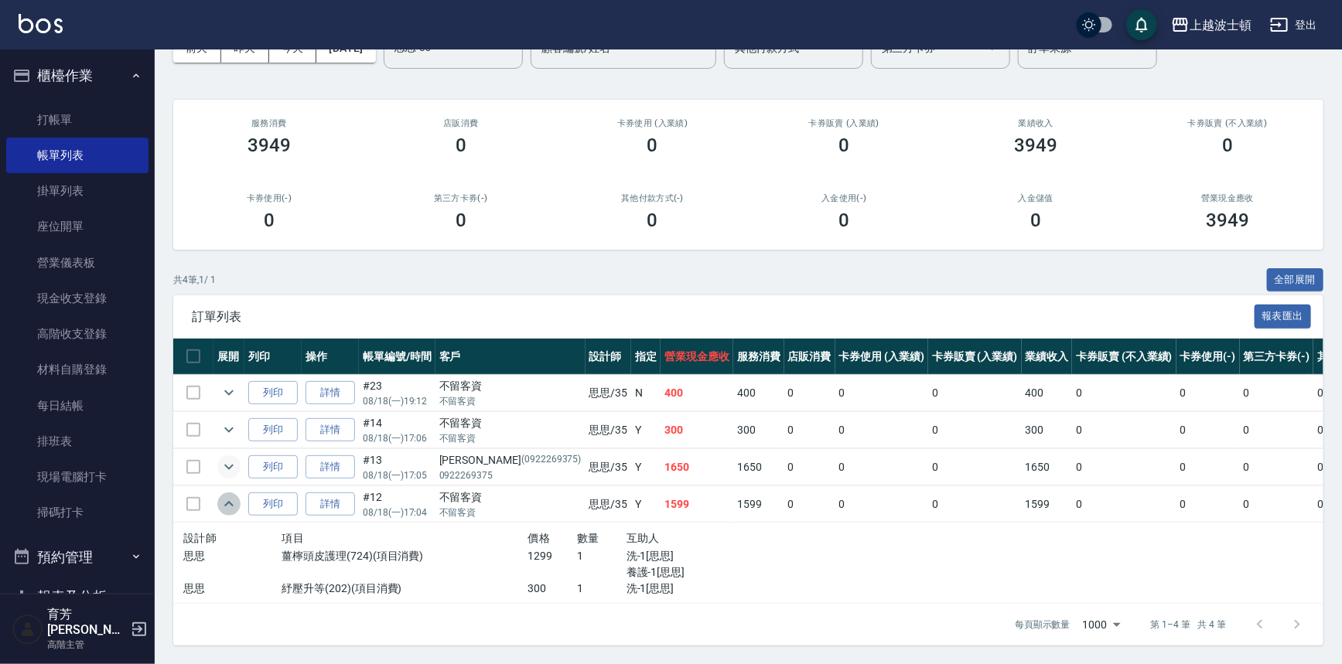
click at [225, 498] on icon "expand row" at bounding box center [229, 504] width 19 height 19
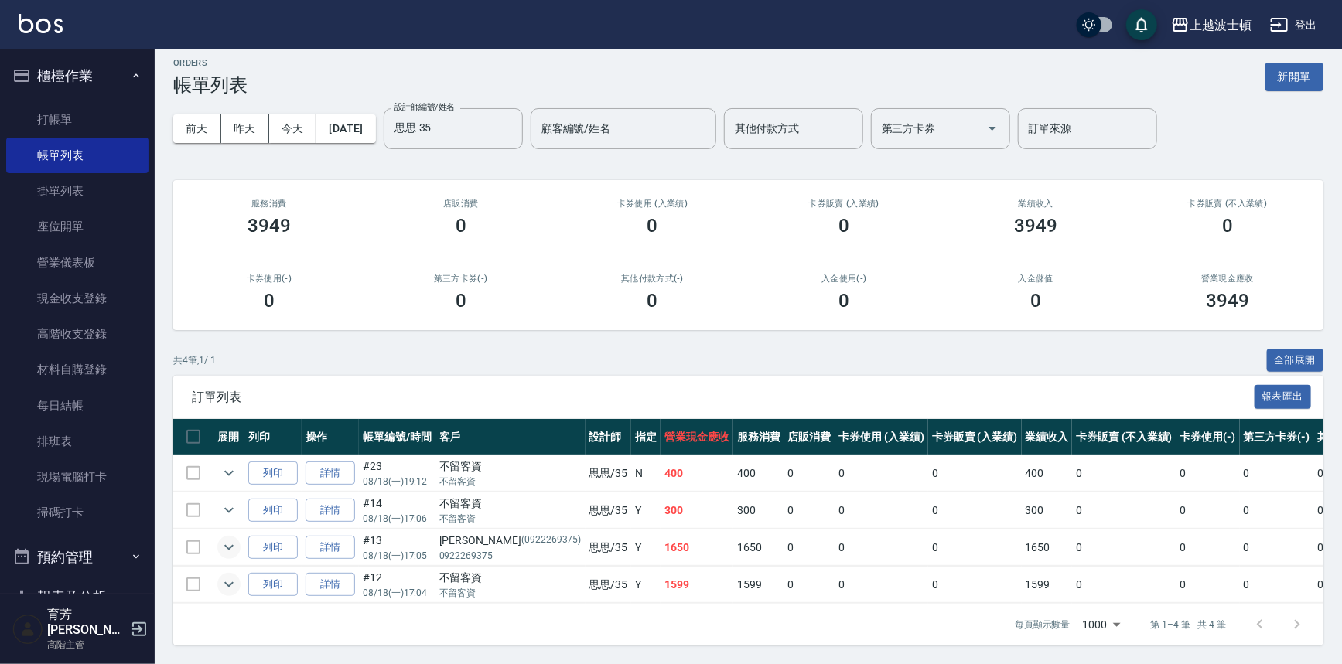
scroll to position [19, 0]
click at [58, 78] on button "櫃檯作業" at bounding box center [77, 76] width 142 height 40
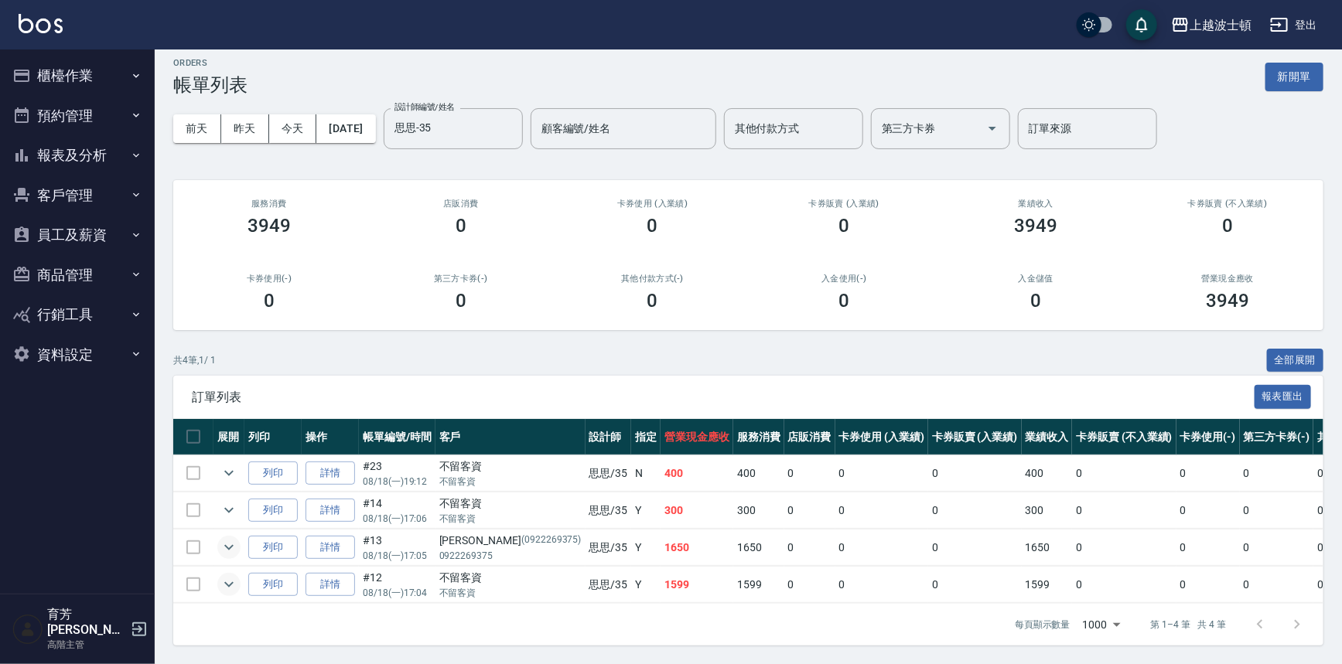
click at [63, 159] on button "報表及分析" at bounding box center [77, 155] width 142 height 40
